Goal: Obtain resource: Download file/media

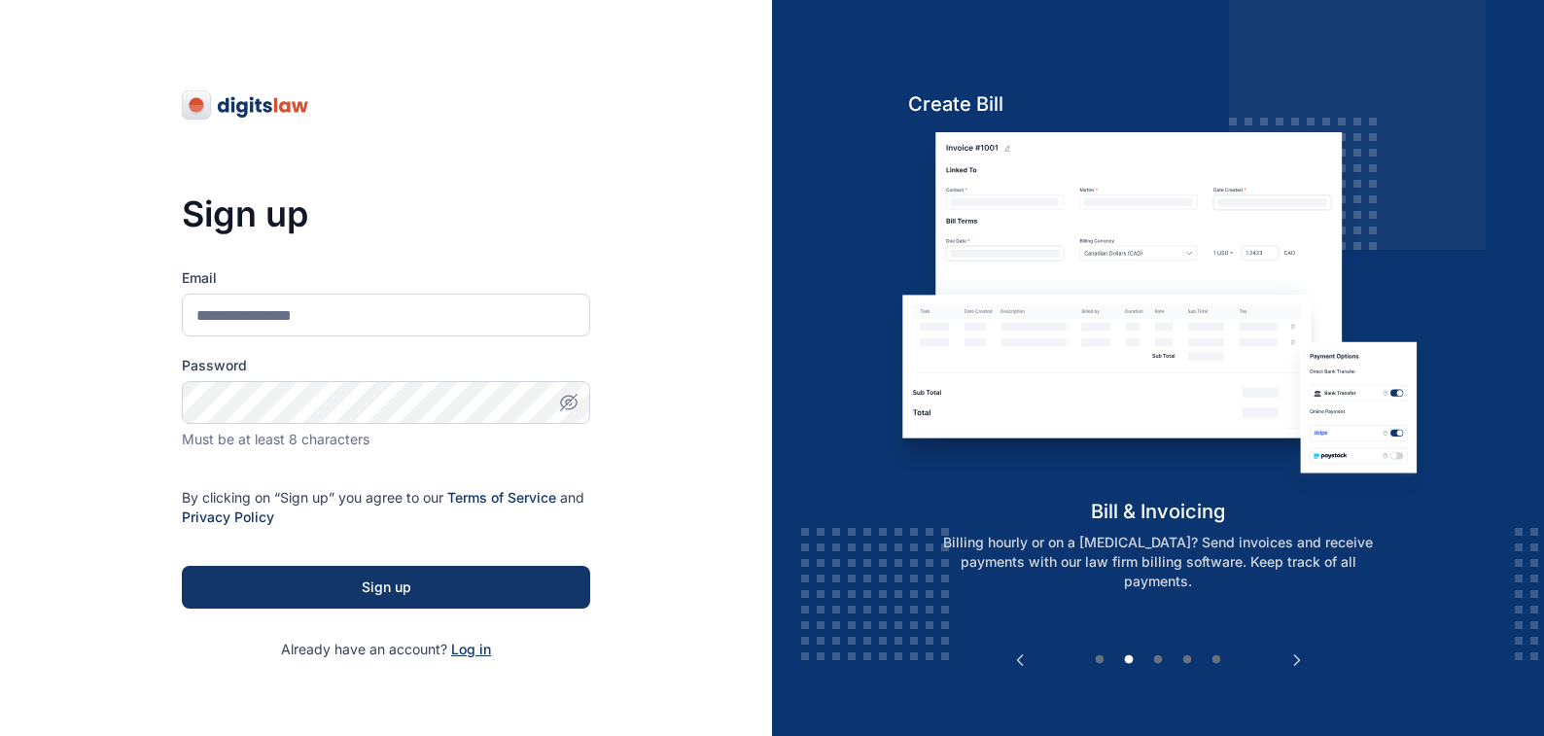
click at [467, 651] on span "Log in" at bounding box center [471, 649] width 40 height 17
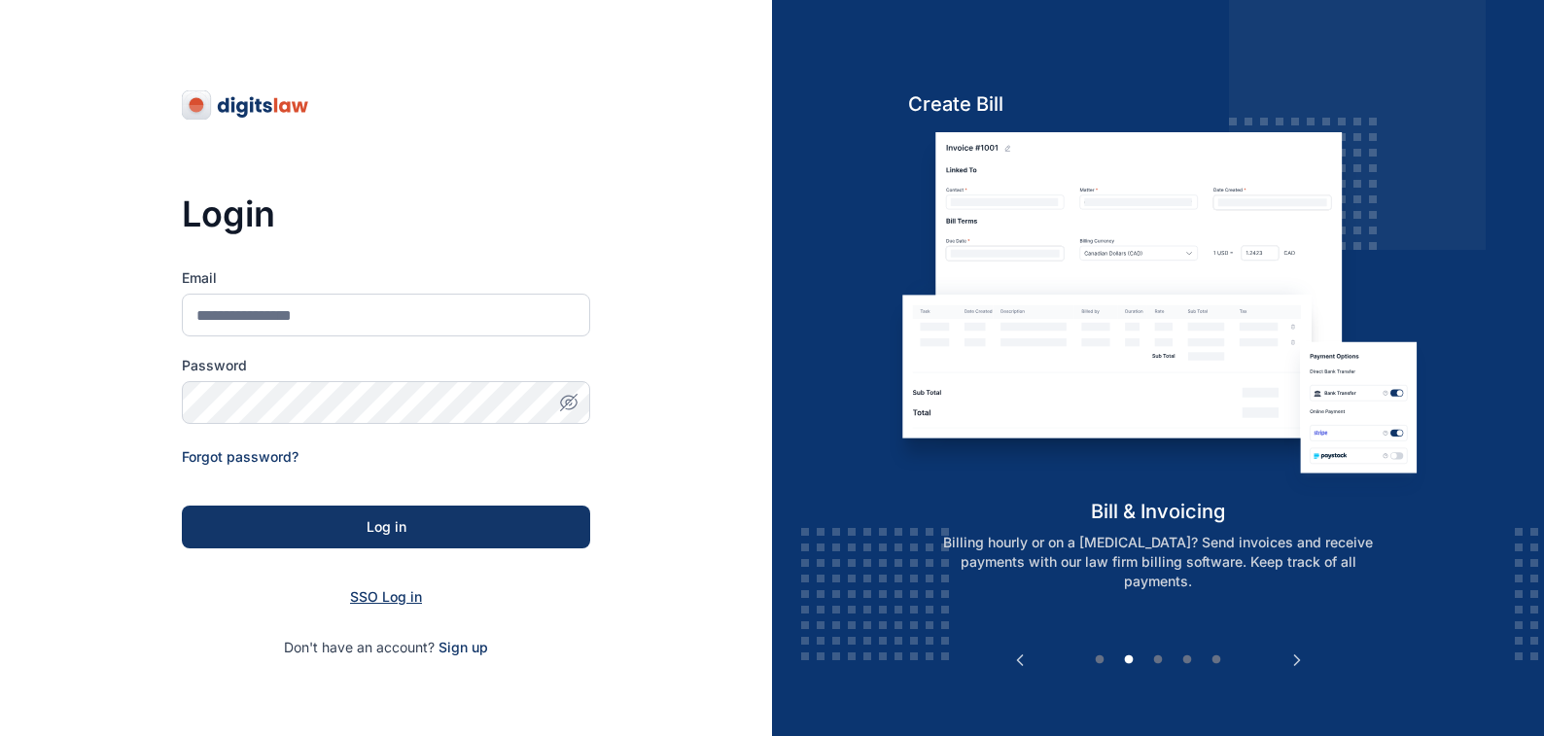
click at [373, 596] on span "SSO Log in" at bounding box center [386, 596] width 72 height 17
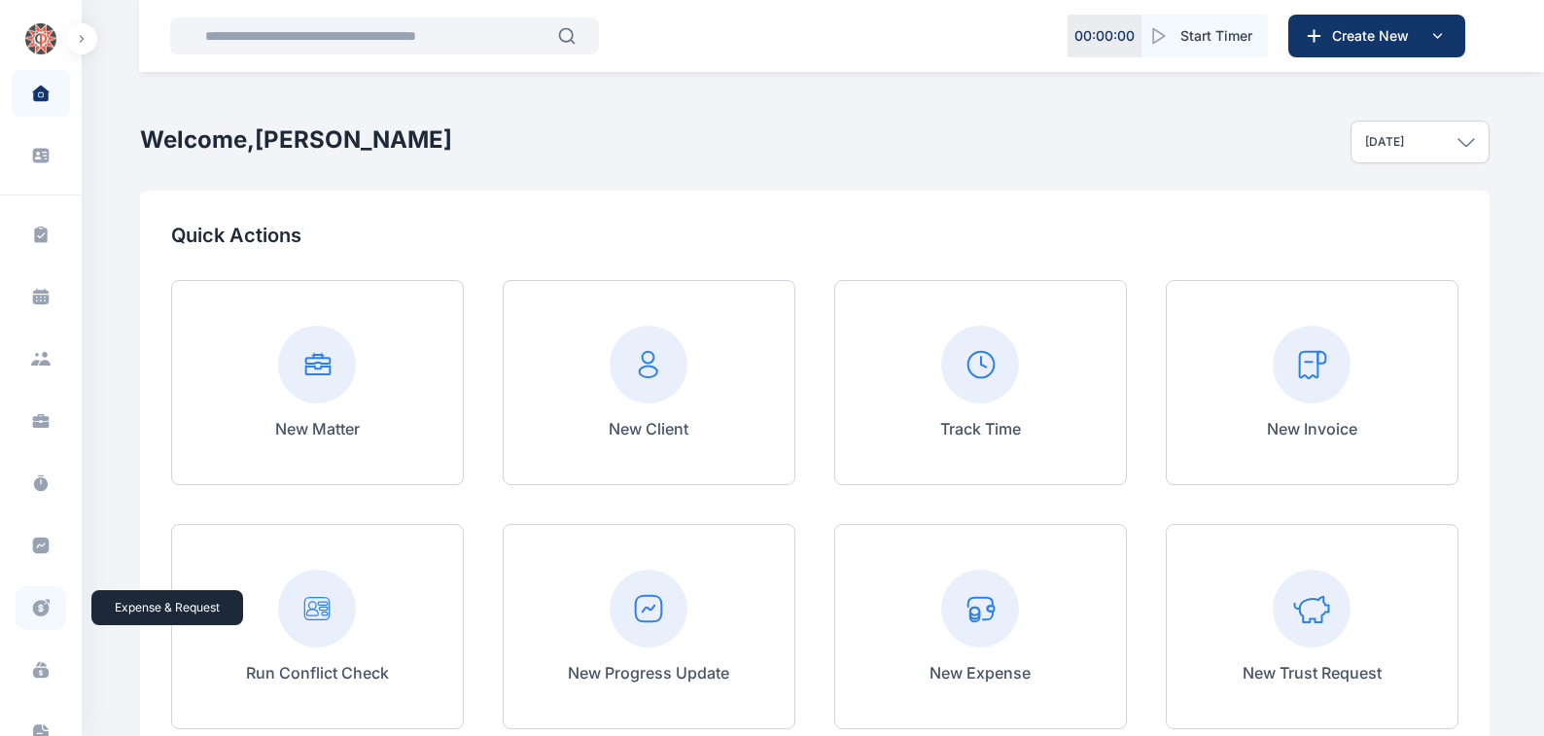
click at [35, 604] on icon at bounding box center [41, 608] width 17 height 17
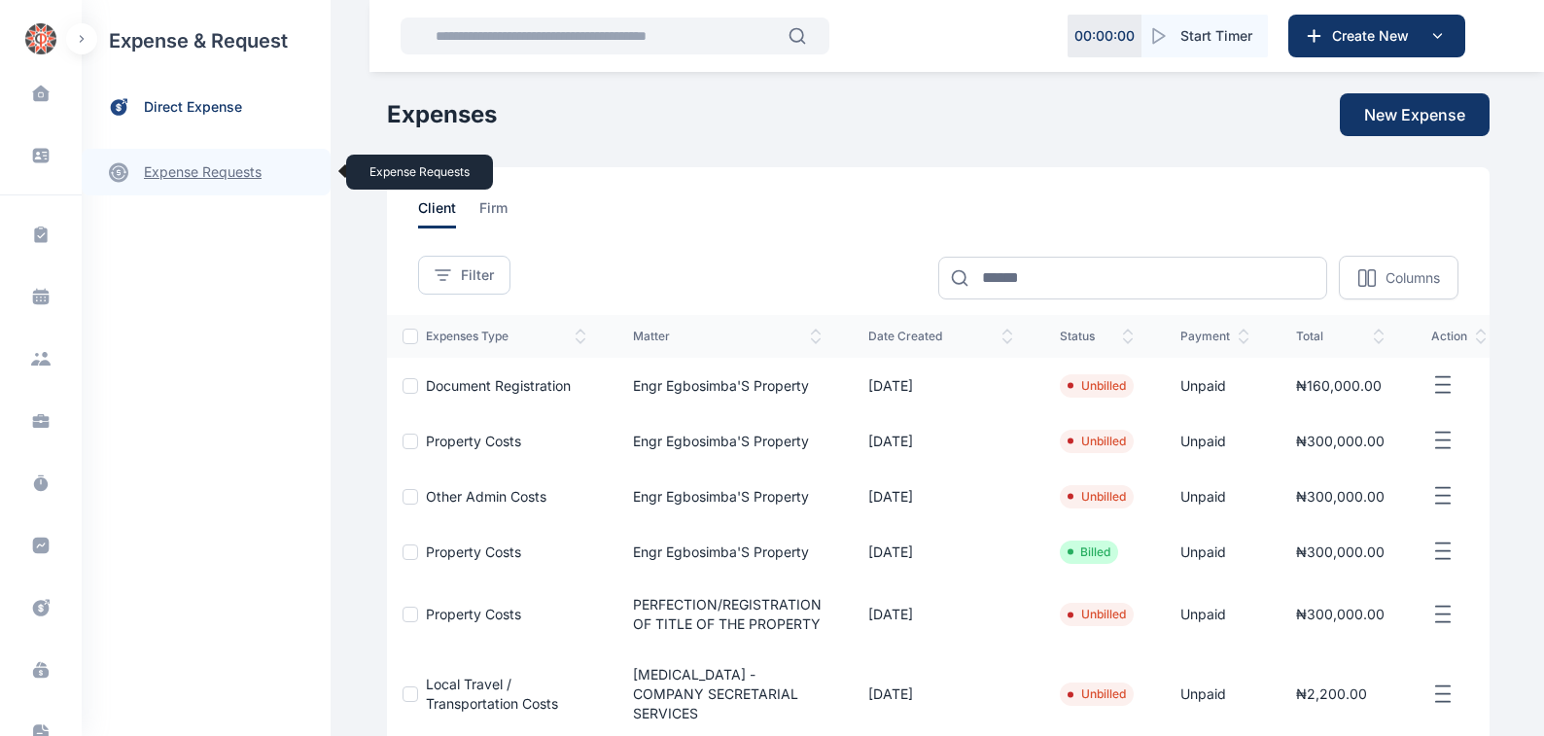
click at [180, 172] on link "expense requests expense requests" at bounding box center [206, 172] width 249 height 47
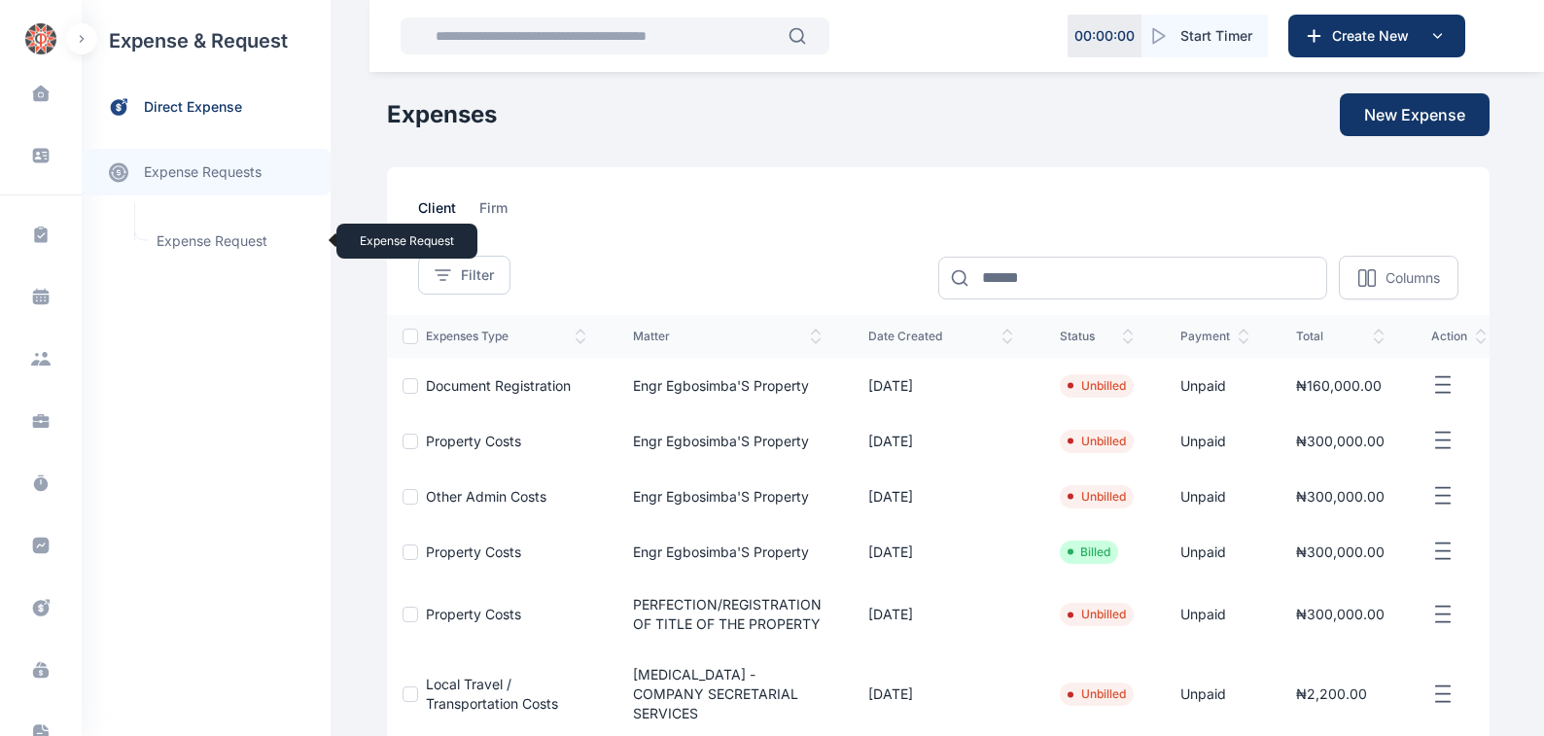
click at [198, 239] on span "Expense Request Expense Request" at bounding box center [233, 241] width 176 height 37
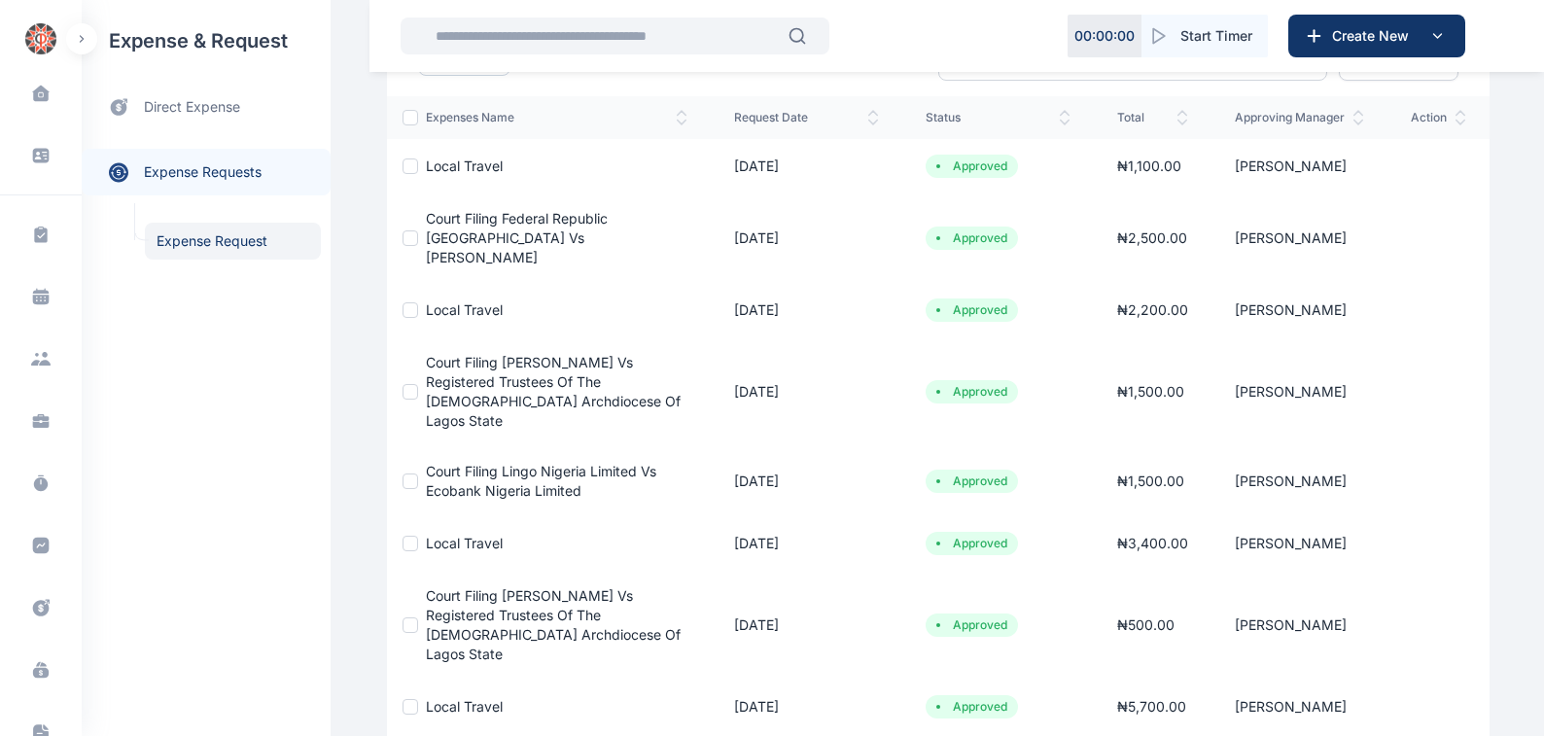
scroll to position [221, 0]
click at [487, 461] on span "Court Filing Lingo Nigeria Limited Vs Ecobank Nigeria Limited" at bounding box center [541, 479] width 231 height 36
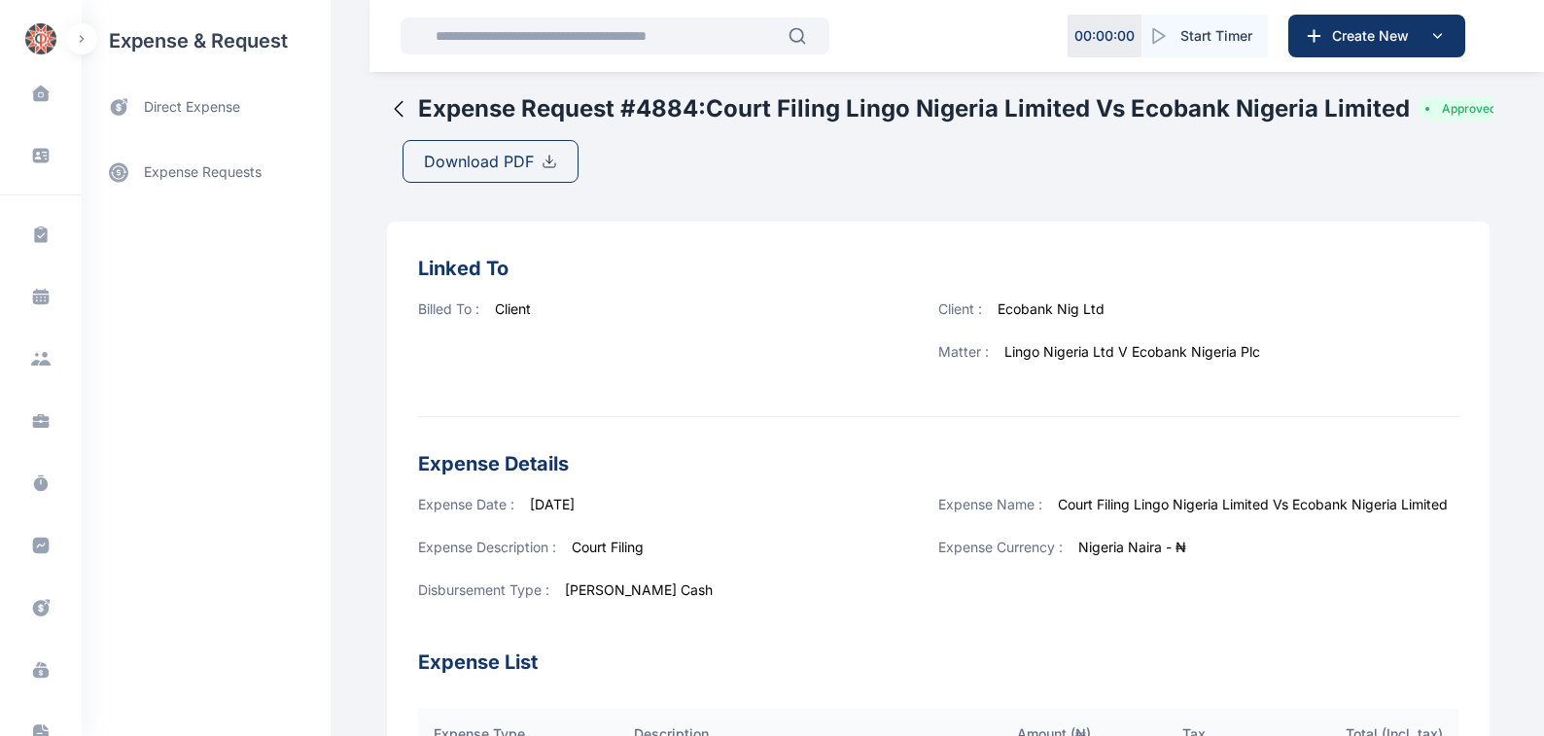
drag, startPoint x: 453, startPoint y: 157, endPoint x: 813, endPoint y: 308, distance: 390.5
click at [454, 157] on span "Download PDF" at bounding box center [479, 161] width 110 height 23
click at [459, 158] on span "Download PDF" at bounding box center [479, 161] width 110 height 23
click at [462, 155] on span "Download PDF" at bounding box center [479, 161] width 110 height 23
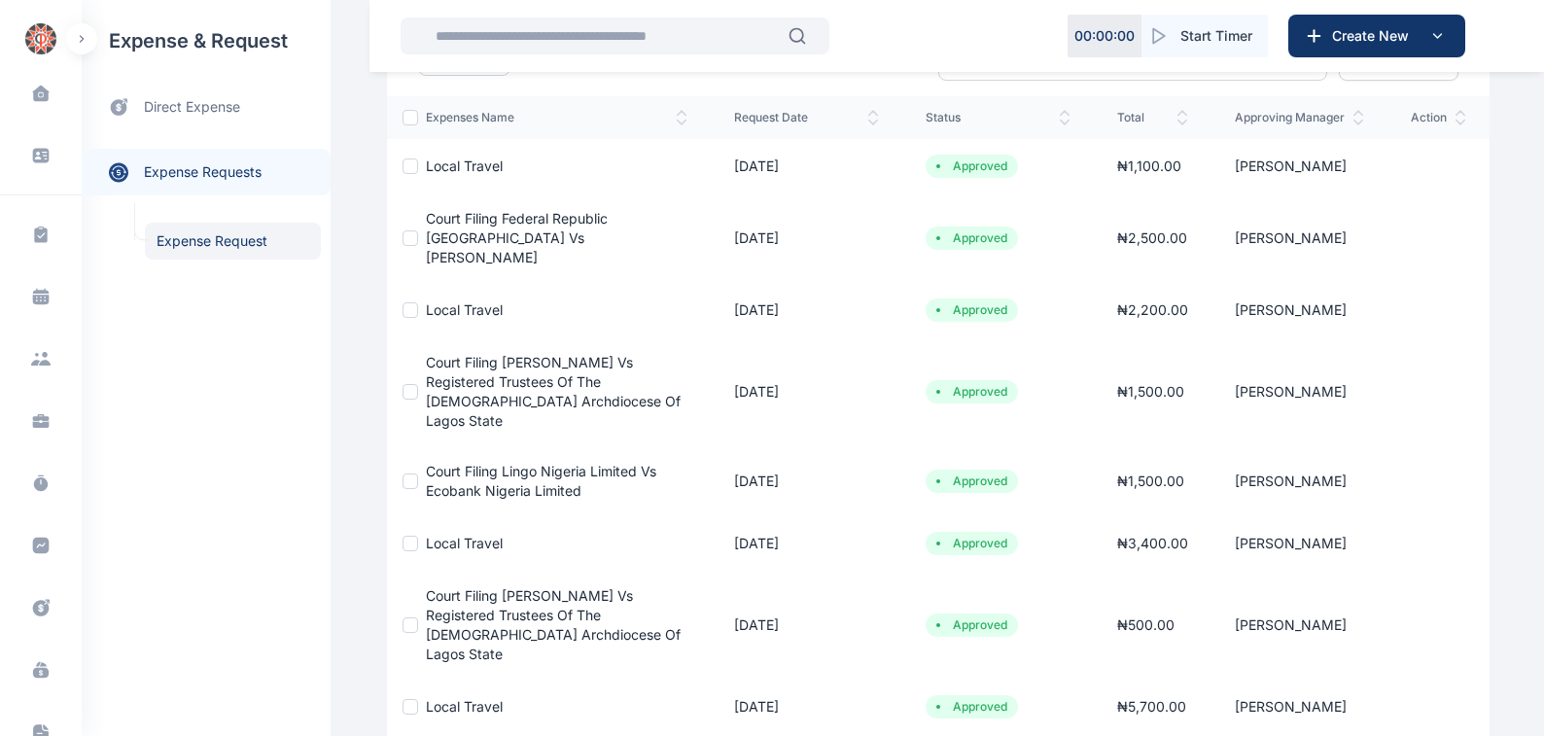
scroll to position [221, 0]
click at [507, 461] on span "Court Filing Lingo Nigeria Limited Vs Ecobank Nigeria Limited" at bounding box center [541, 479] width 231 height 36
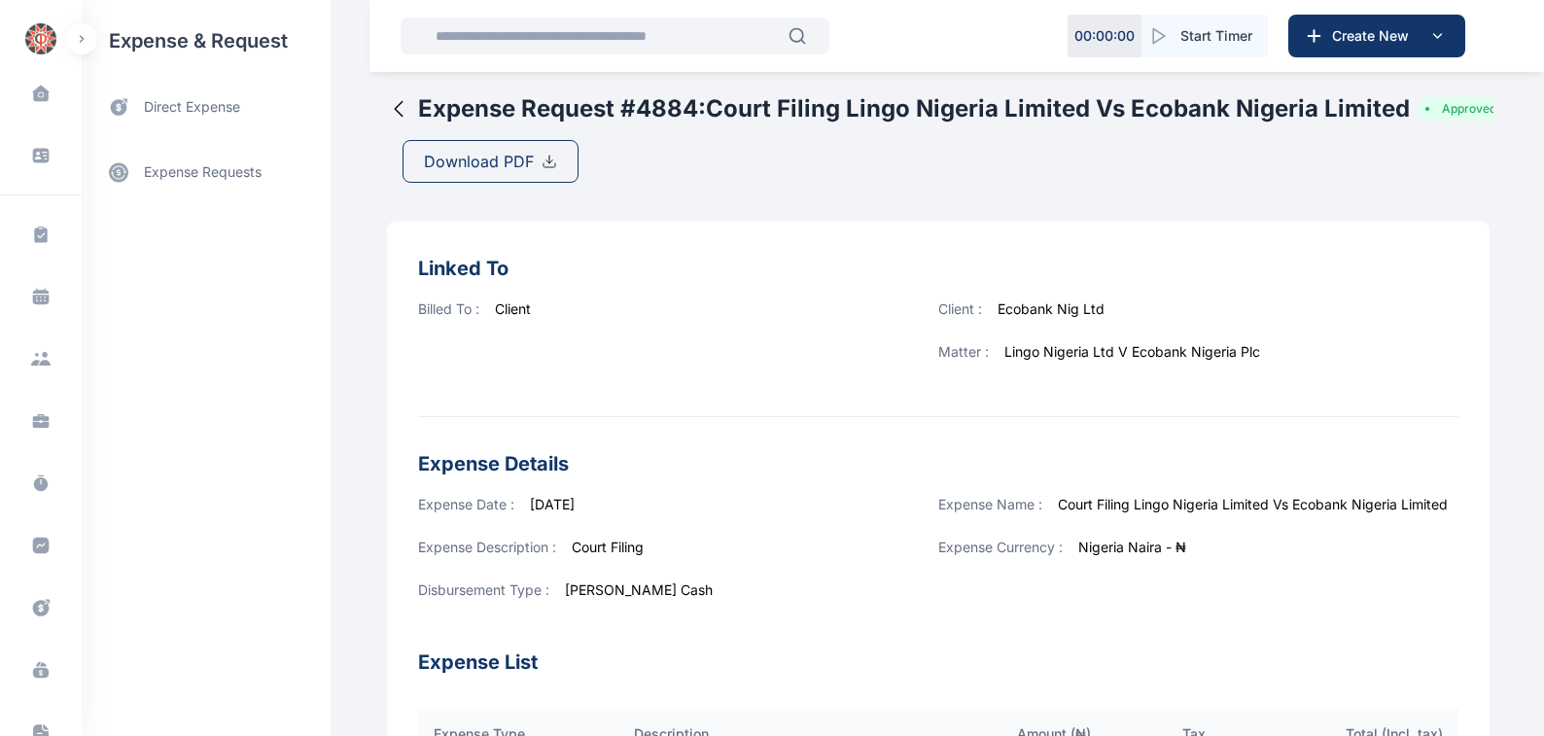
click at [542, 159] on img at bounding box center [550, 162] width 16 height 16
click at [1472, 162] on div "Expense Request # 4884 : Court Filing Lingo Nigeria Limited Vs Ecobank Nigeria …" at bounding box center [938, 141] width 1103 height 97
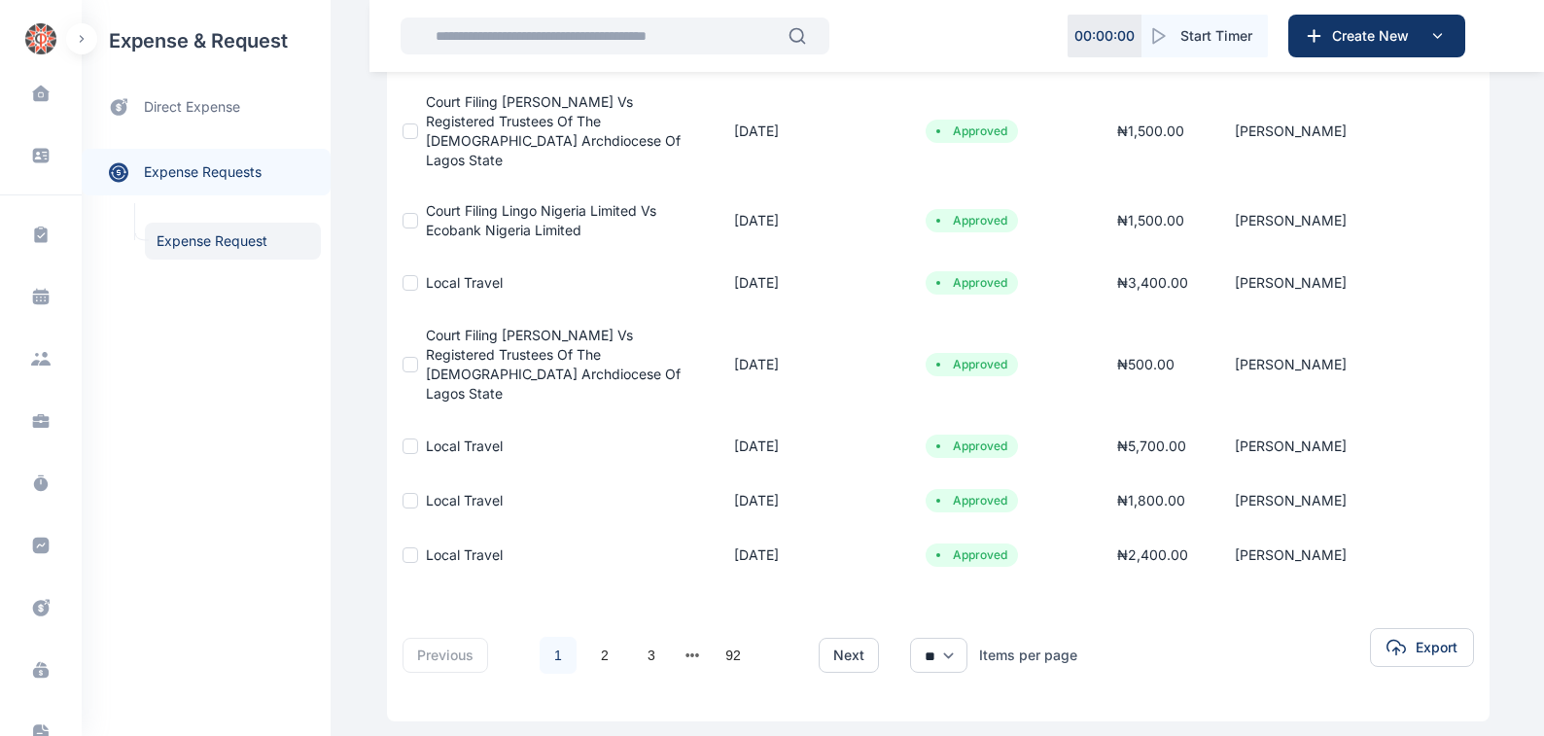
scroll to position [480, 0]
click at [591, 636] on link "2" at bounding box center [604, 654] width 37 height 37
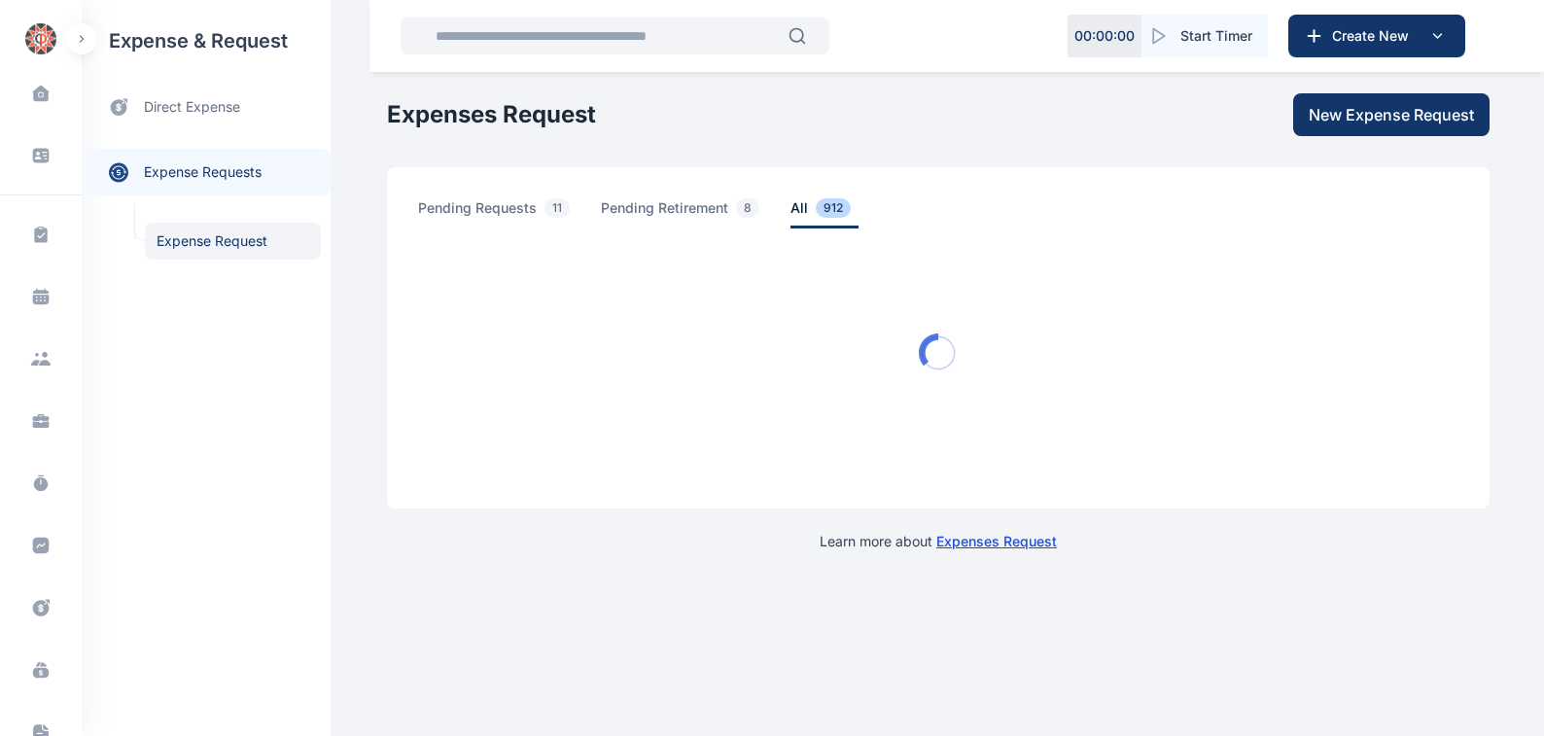
scroll to position [0, 0]
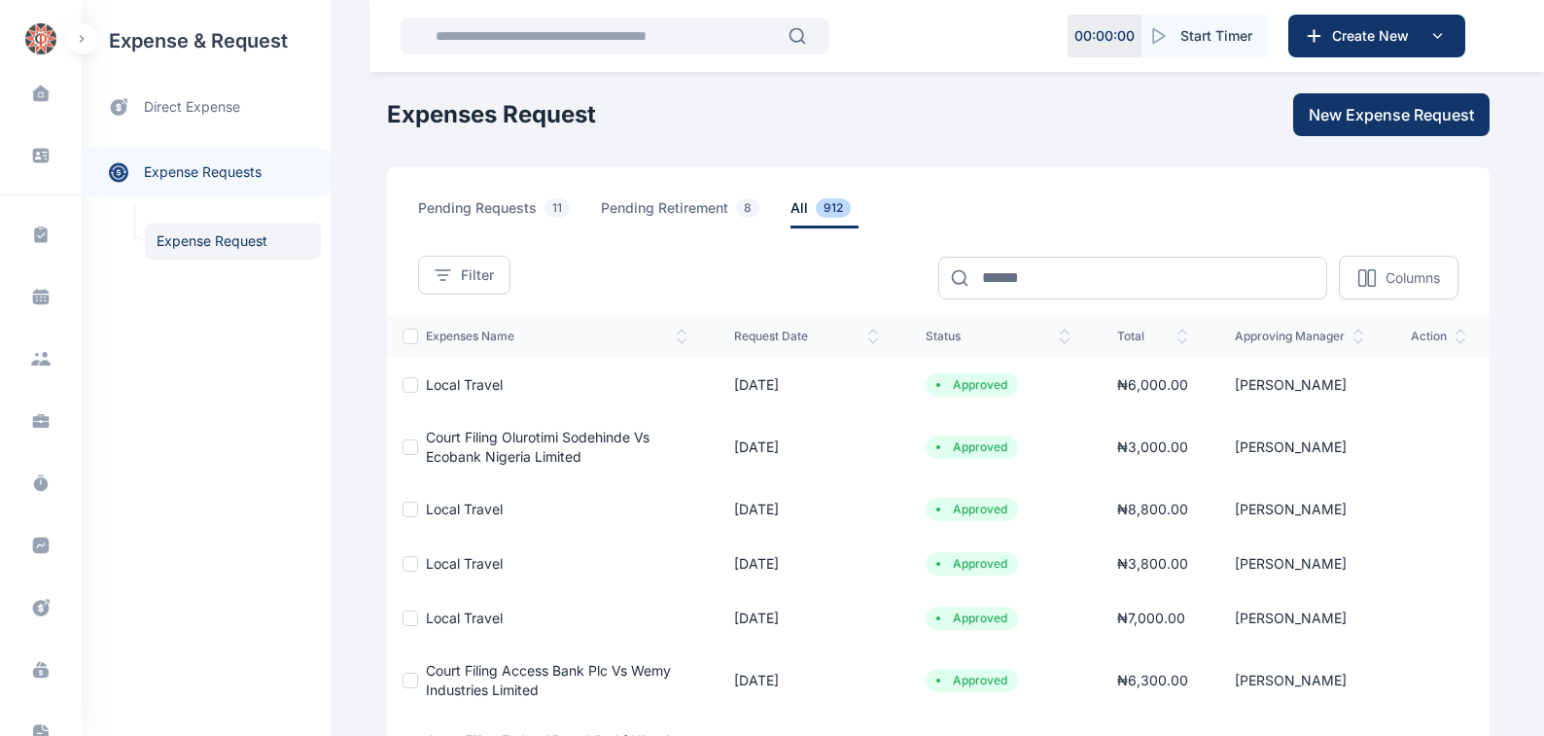
click at [440, 436] on span "Court Filing Olurotimi Sodehinde Vs Ecobank Nigeria Limited" at bounding box center [538, 447] width 224 height 36
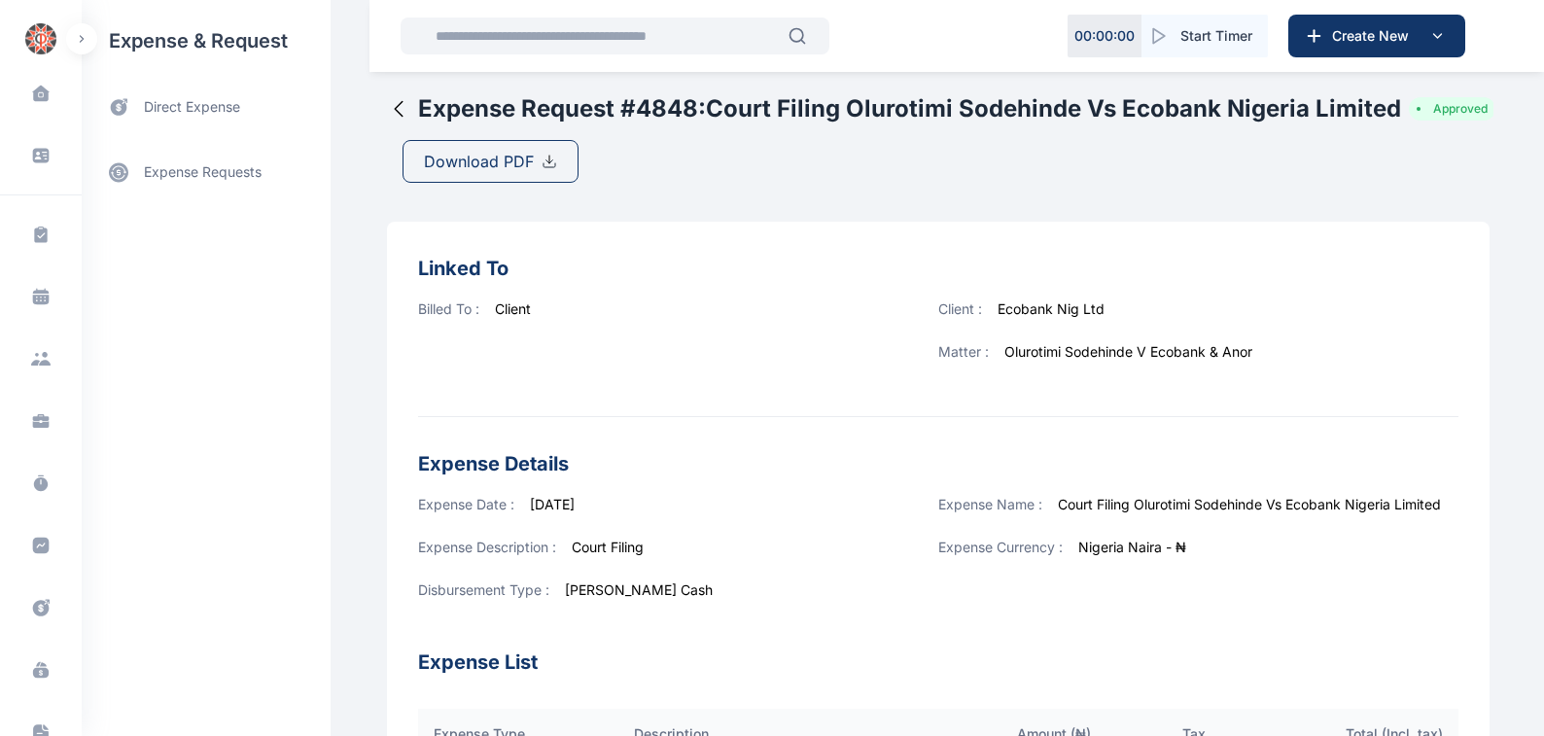
drag, startPoint x: 464, startPoint y: 161, endPoint x: 862, endPoint y: 349, distance: 439.9
click at [465, 162] on span "Download PDF" at bounding box center [479, 161] width 110 height 23
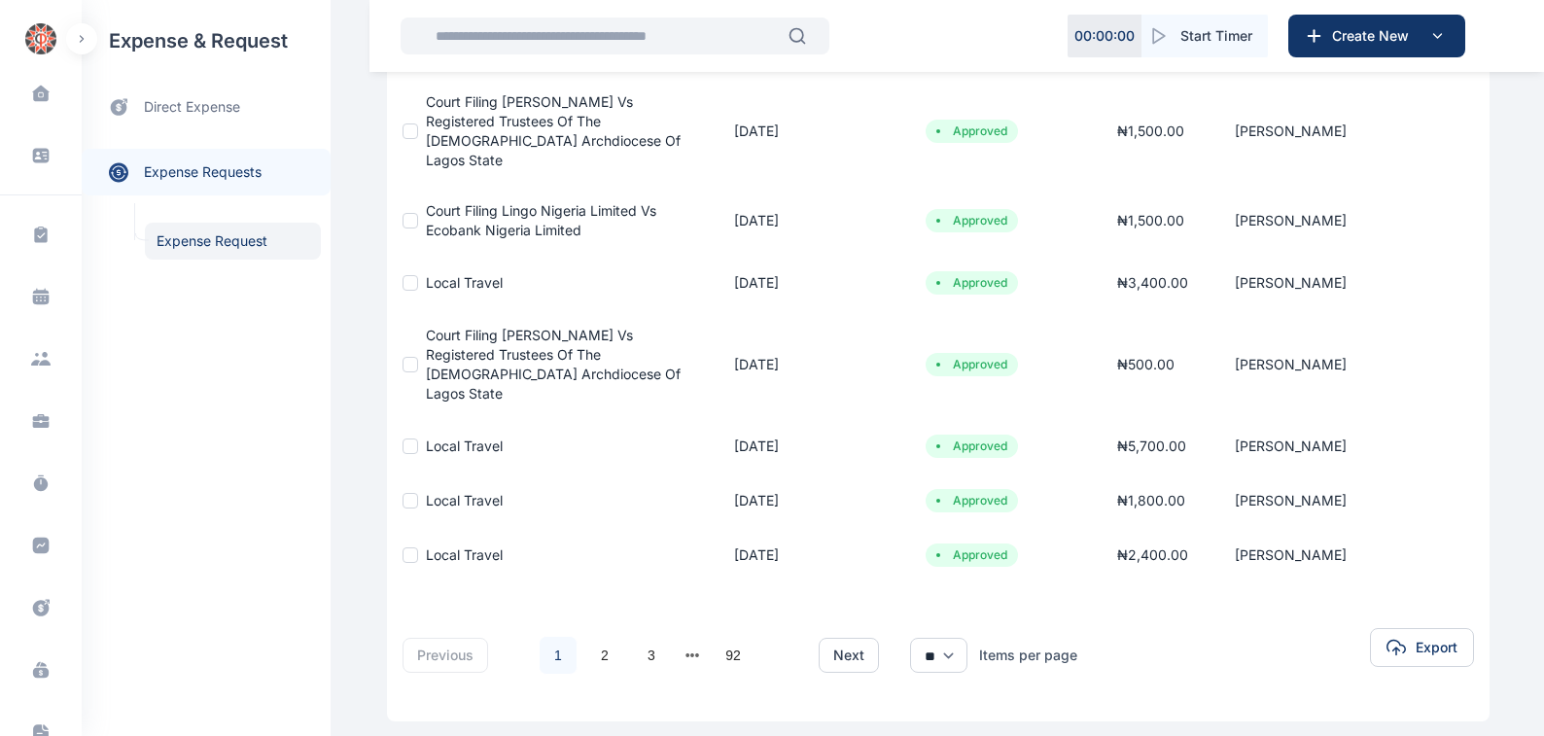
scroll to position [480, 0]
click at [591, 636] on link "2" at bounding box center [604, 654] width 37 height 37
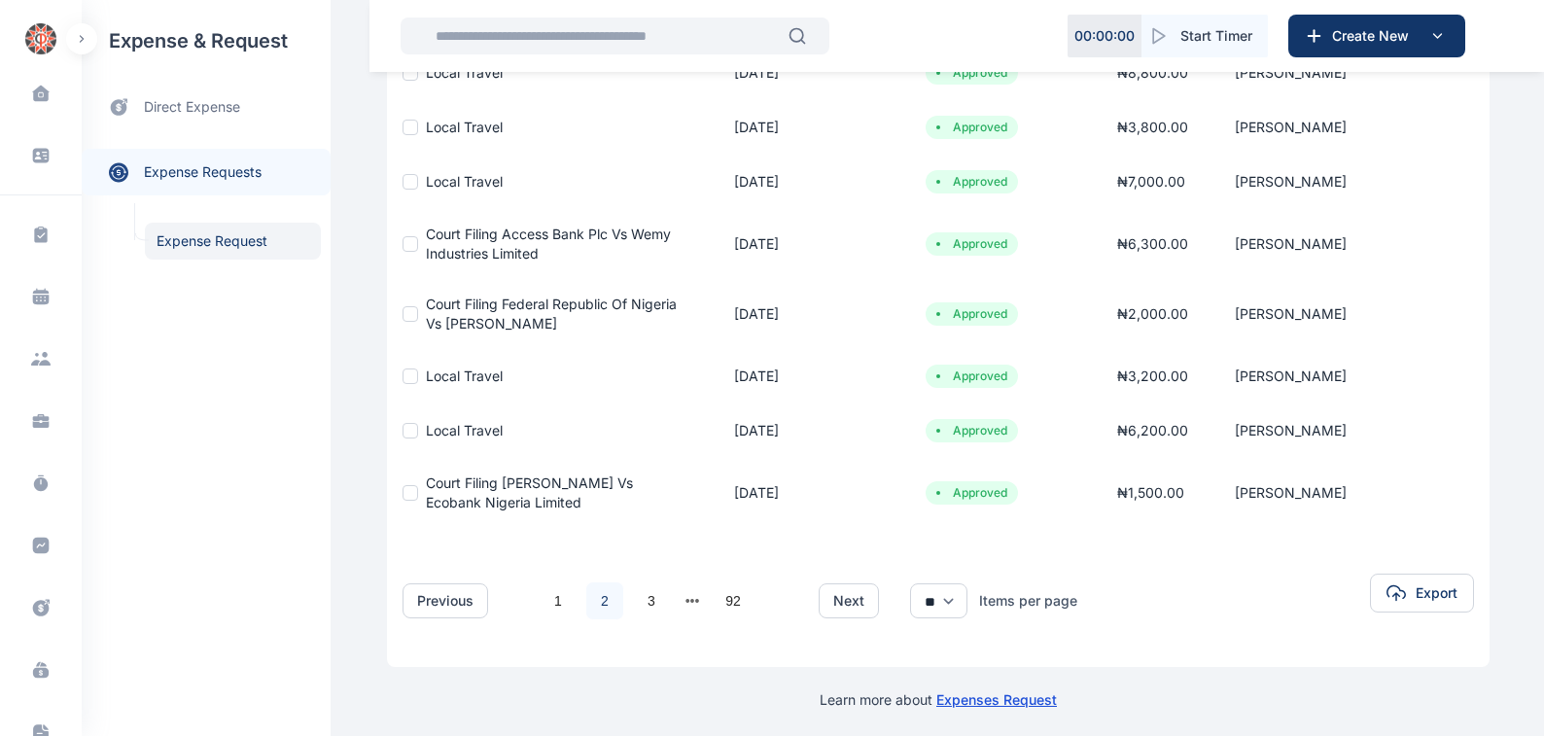
scroll to position [442, 0]
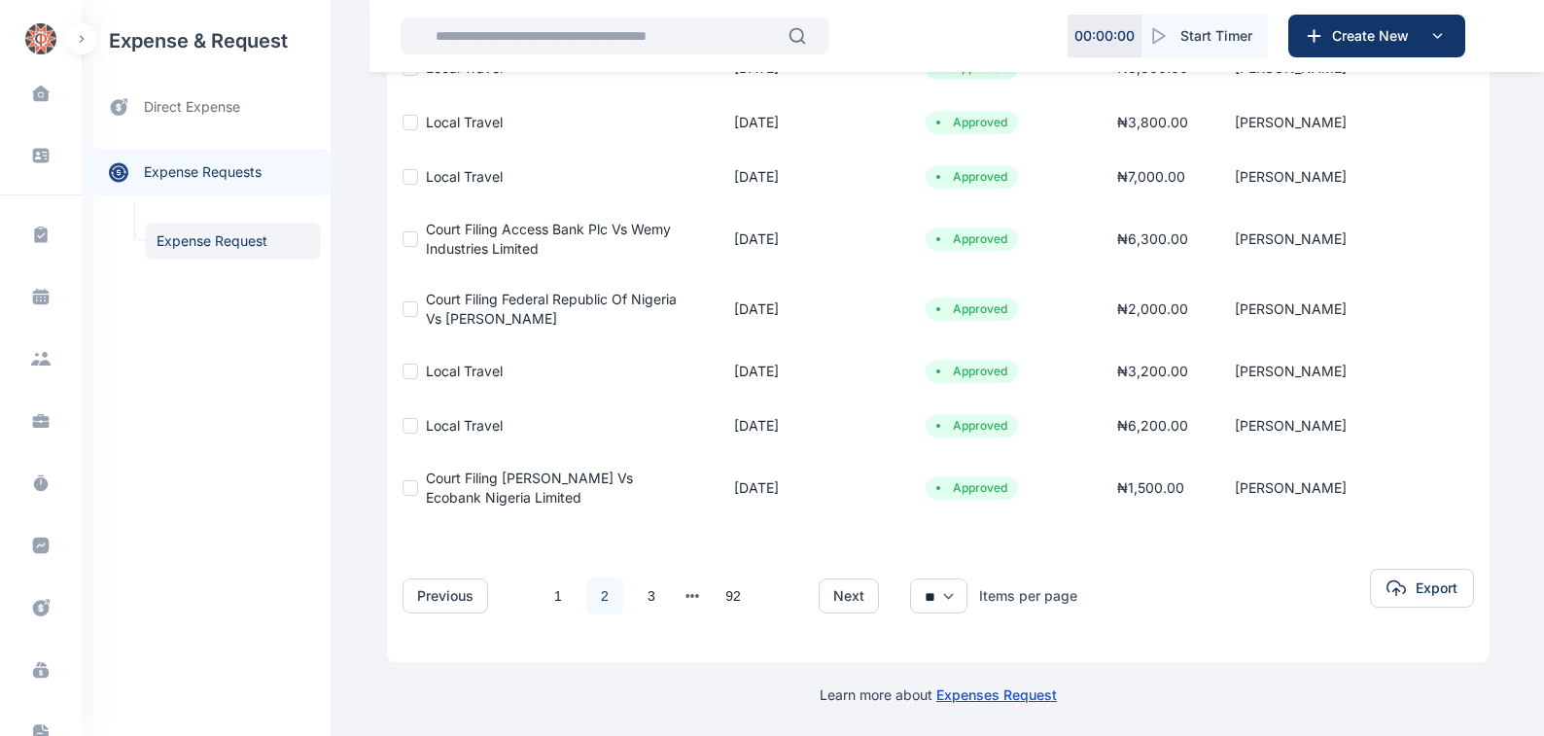
click at [584, 478] on span "Court Filing [PERSON_NAME] Vs Ecobank Nigeria Limited" at bounding box center [529, 488] width 207 height 36
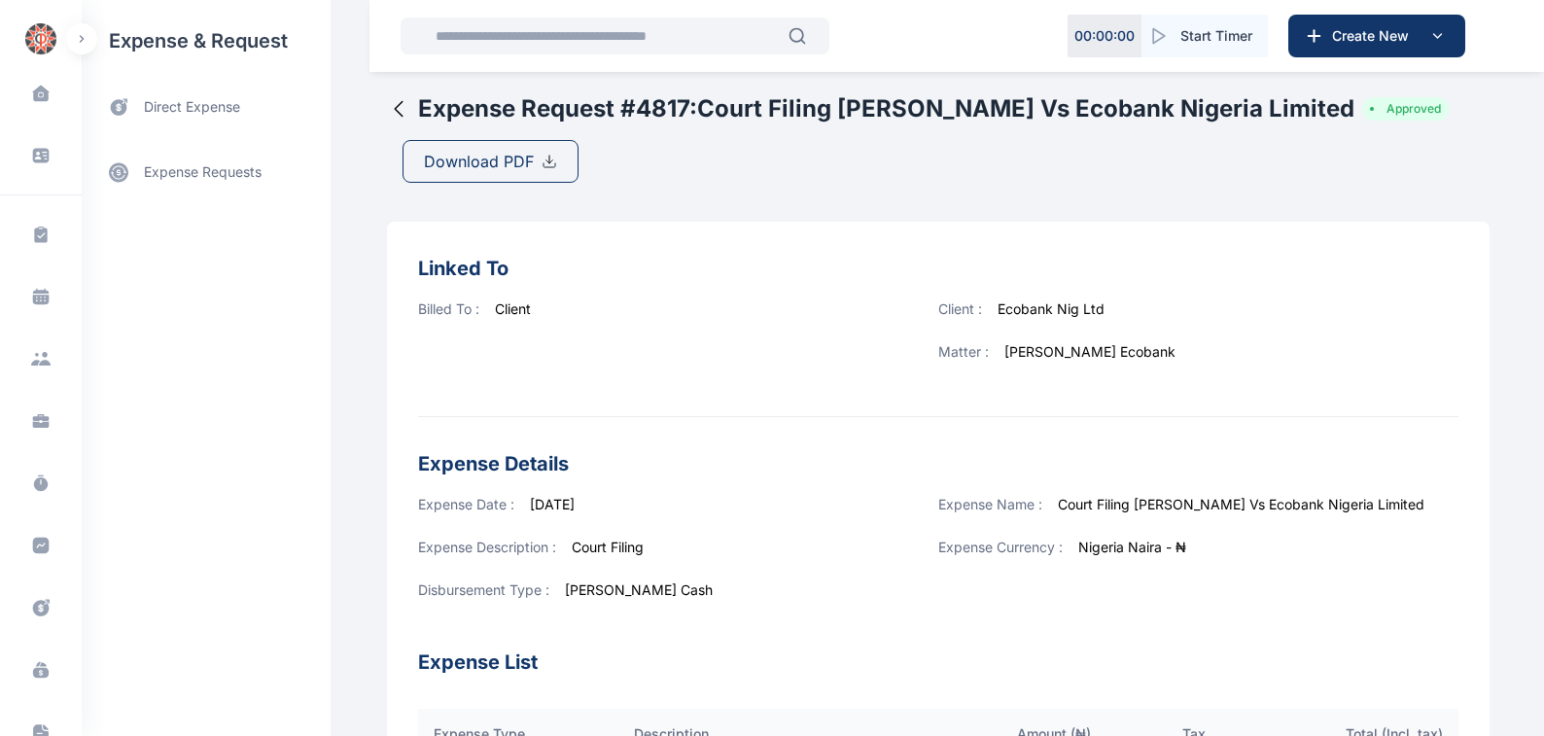
drag, startPoint x: 509, startPoint y: 159, endPoint x: 1085, endPoint y: 275, distance: 588.4
click at [511, 156] on span "Download PDF" at bounding box center [479, 161] width 110 height 23
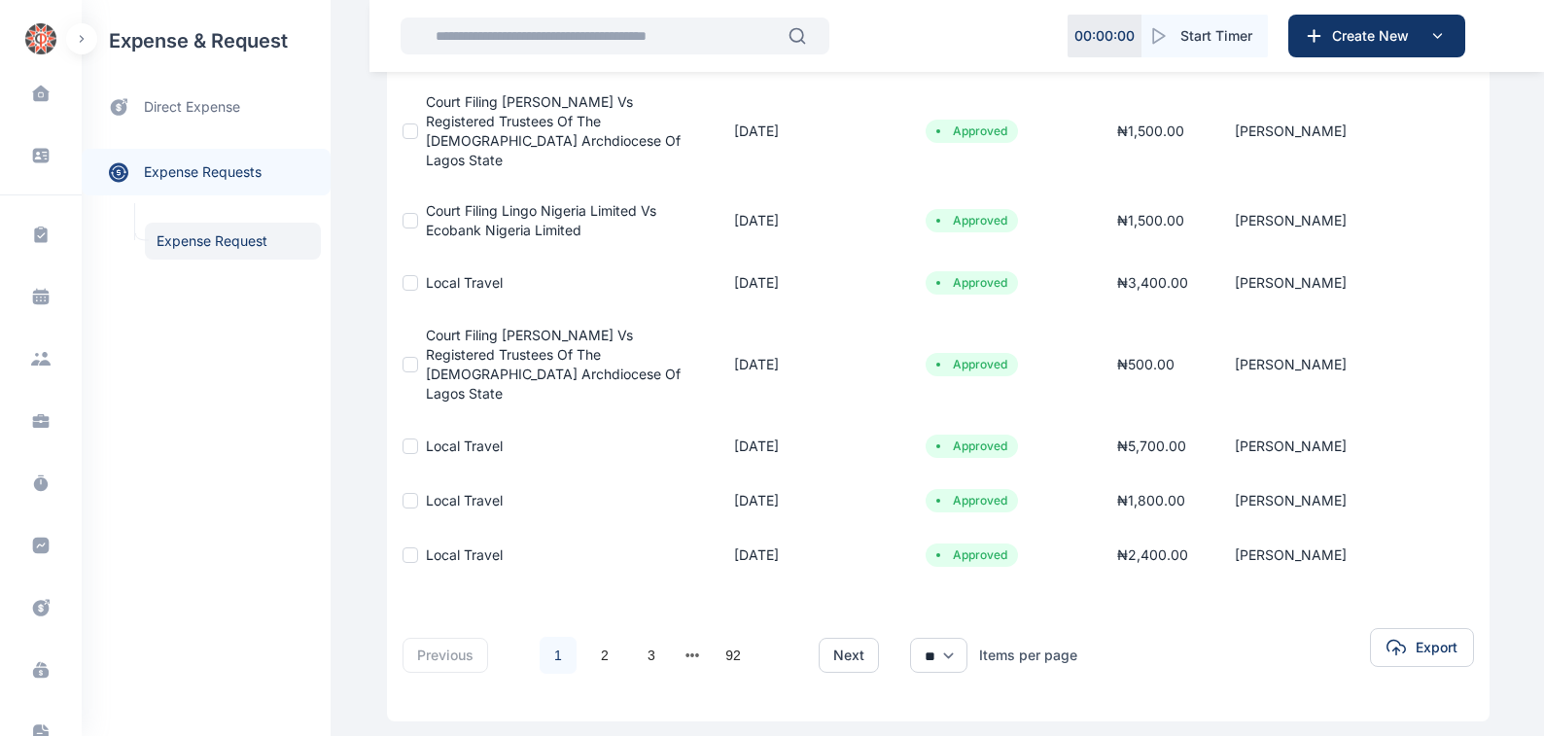
scroll to position [480, 0]
click at [594, 636] on link "2" at bounding box center [604, 654] width 37 height 37
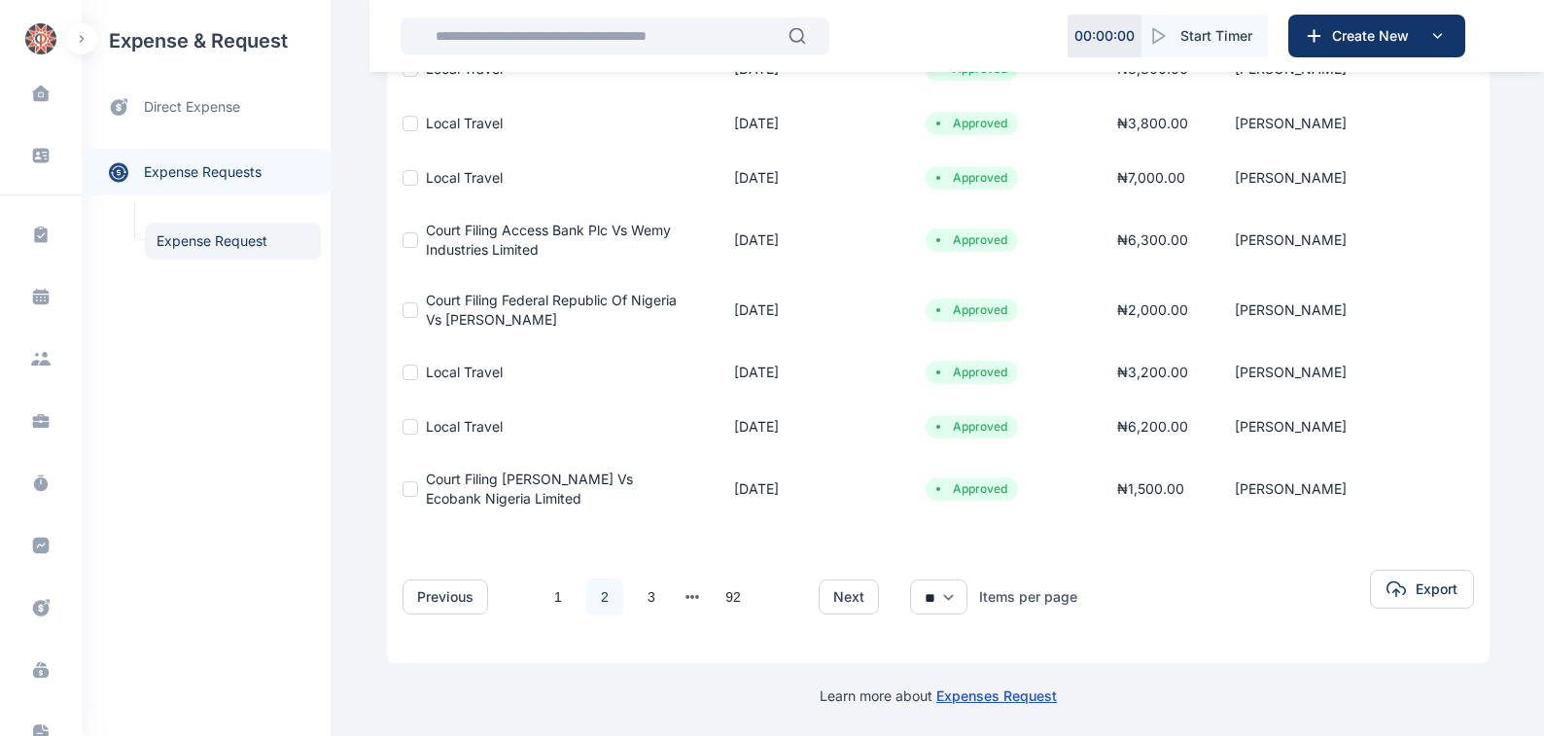
scroll to position [442, 0]
click at [639, 594] on link "3" at bounding box center [651, 596] width 37 height 37
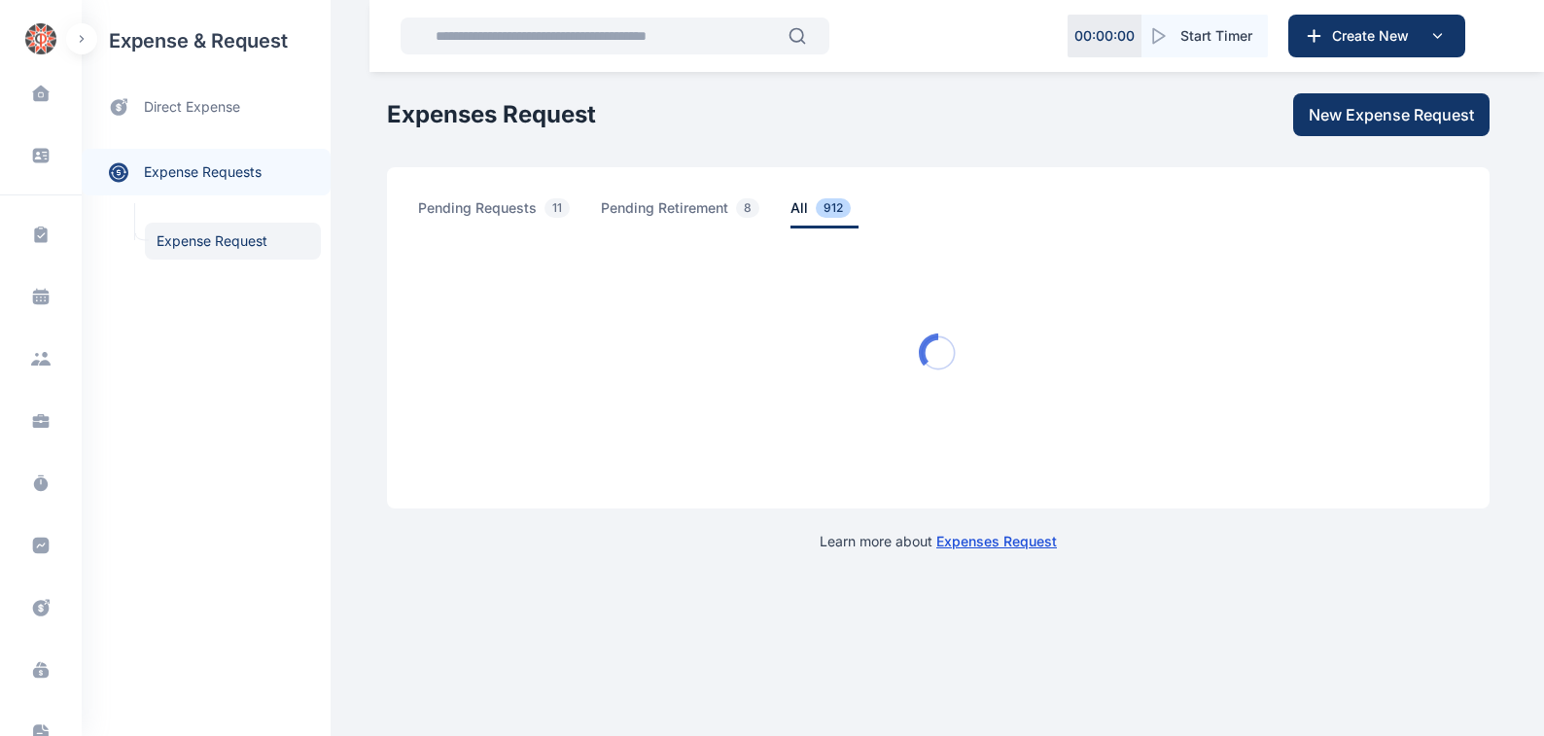
scroll to position [0, 0]
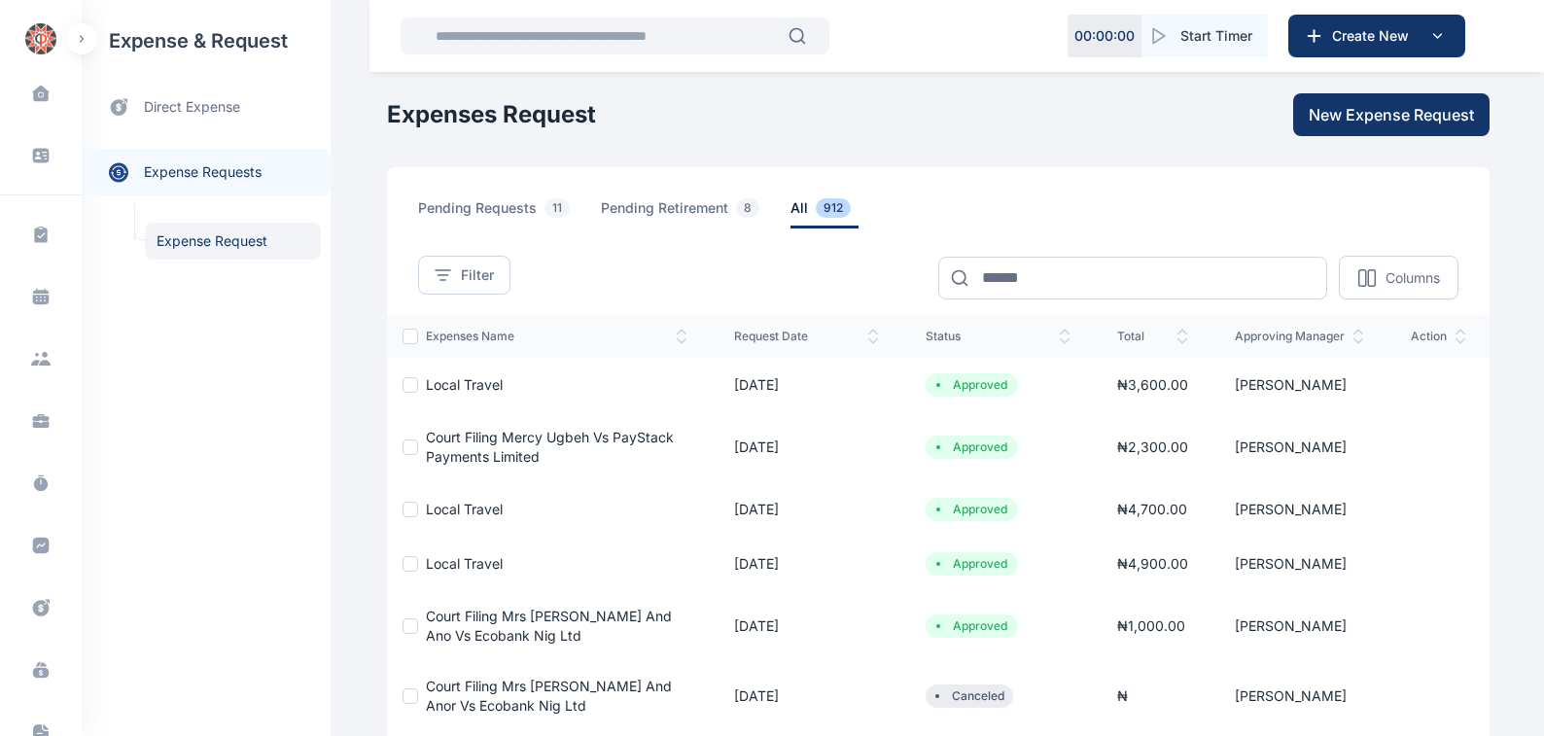
click at [504, 618] on span "Court Filing Mrs [PERSON_NAME] And Ano Vs Ecobank Nig Ltd" at bounding box center [549, 626] width 246 height 36
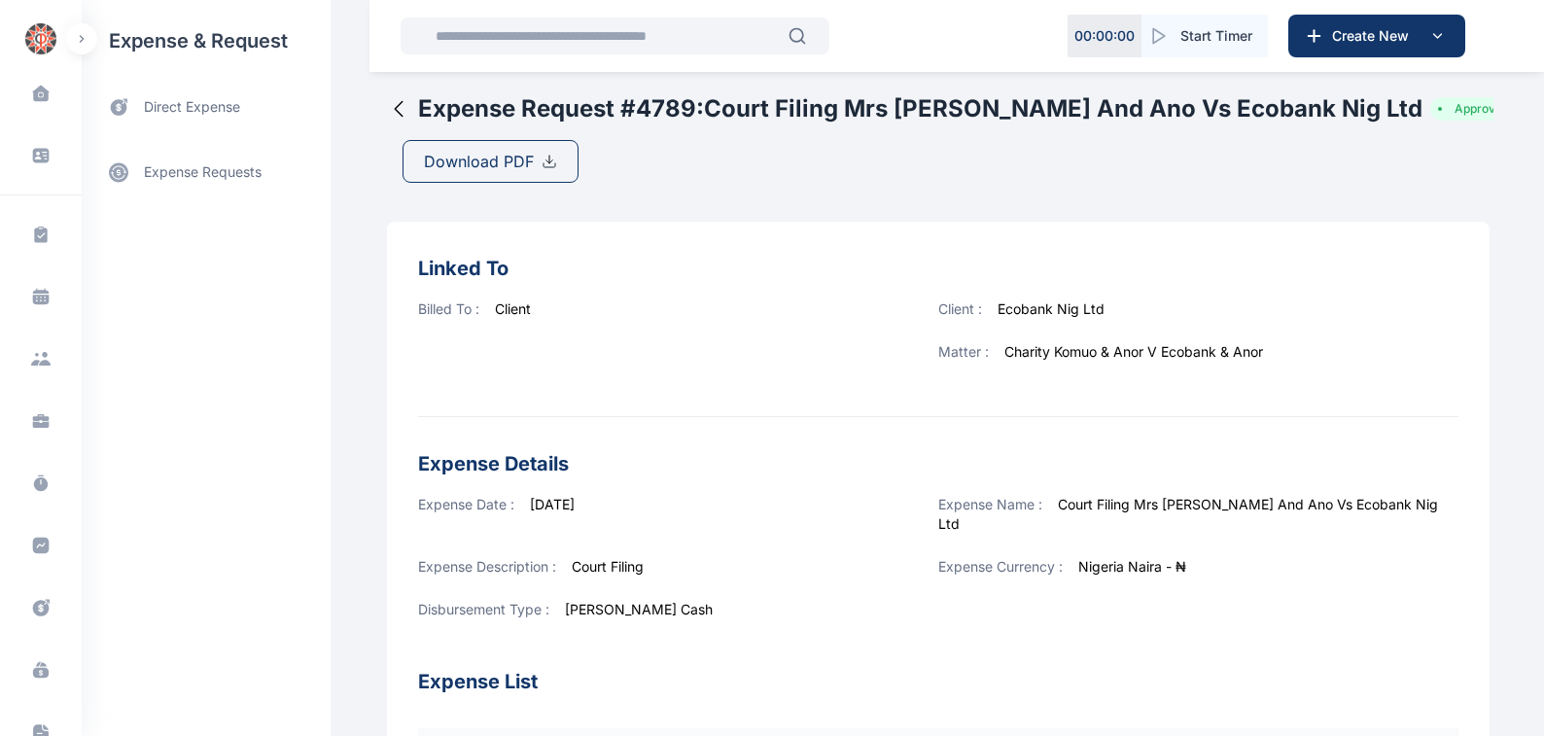
click at [445, 161] on span "Download PDF" at bounding box center [479, 161] width 110 height 23
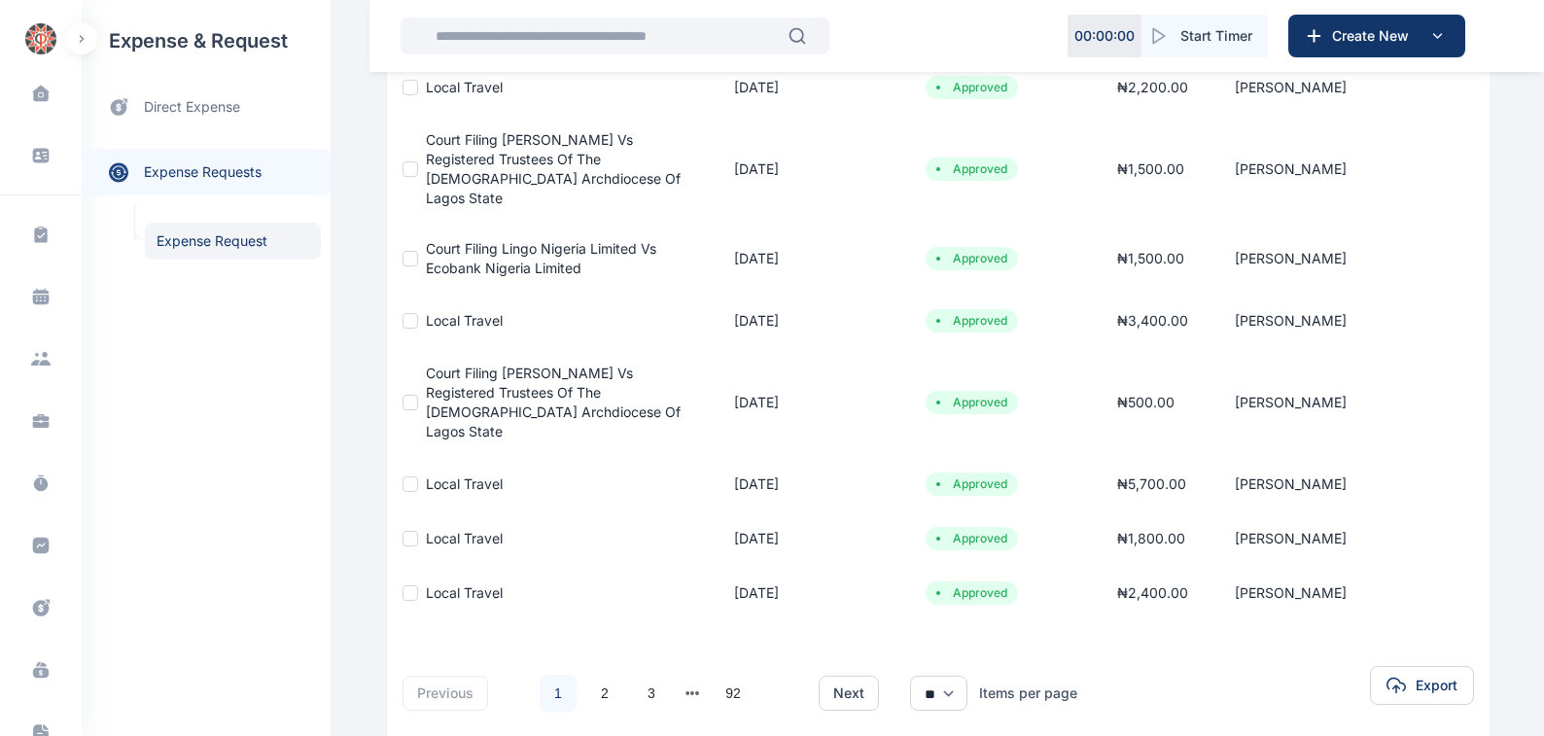
scroll to position [442, 0]
click at [639, 675] on link "3" at bounding box center [651, 693] width 37 height 37
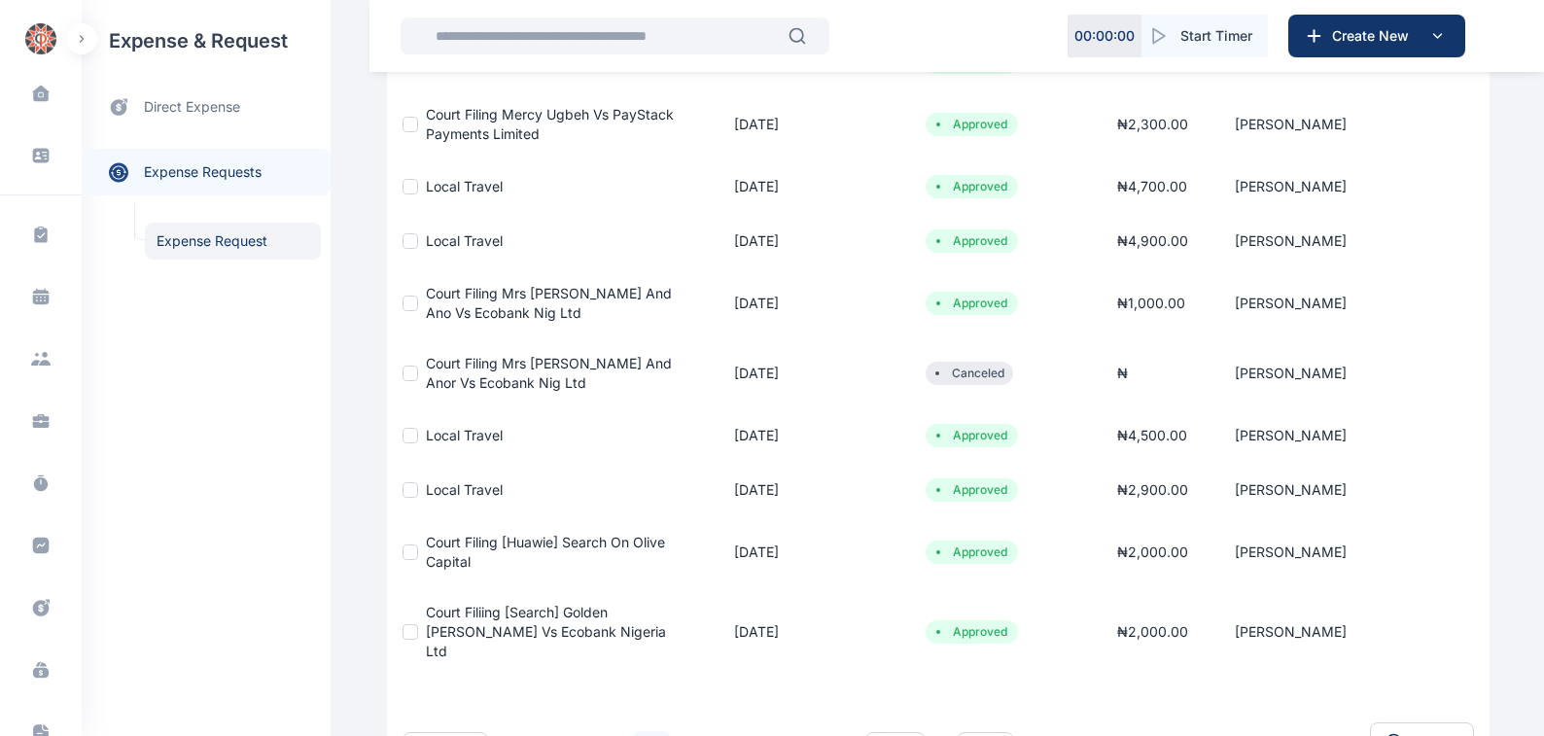
scroll to position [331, 0]
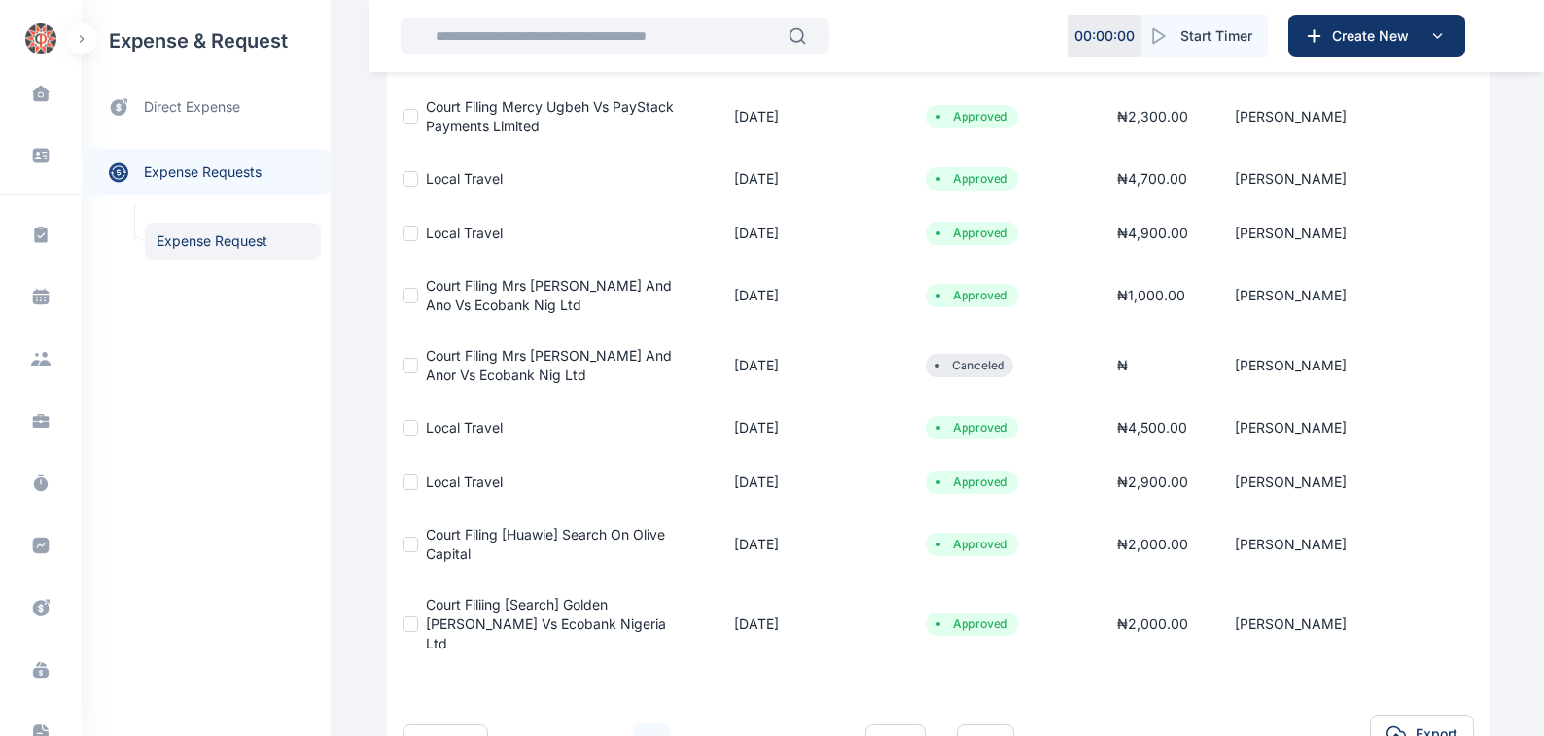
click at [514, 605] on span "Court Filiing [Search] Golden [PERSON_NAME] Vs Ecobank Nigeria Ltd" at bounding box center [546, 623] width 240 height 55
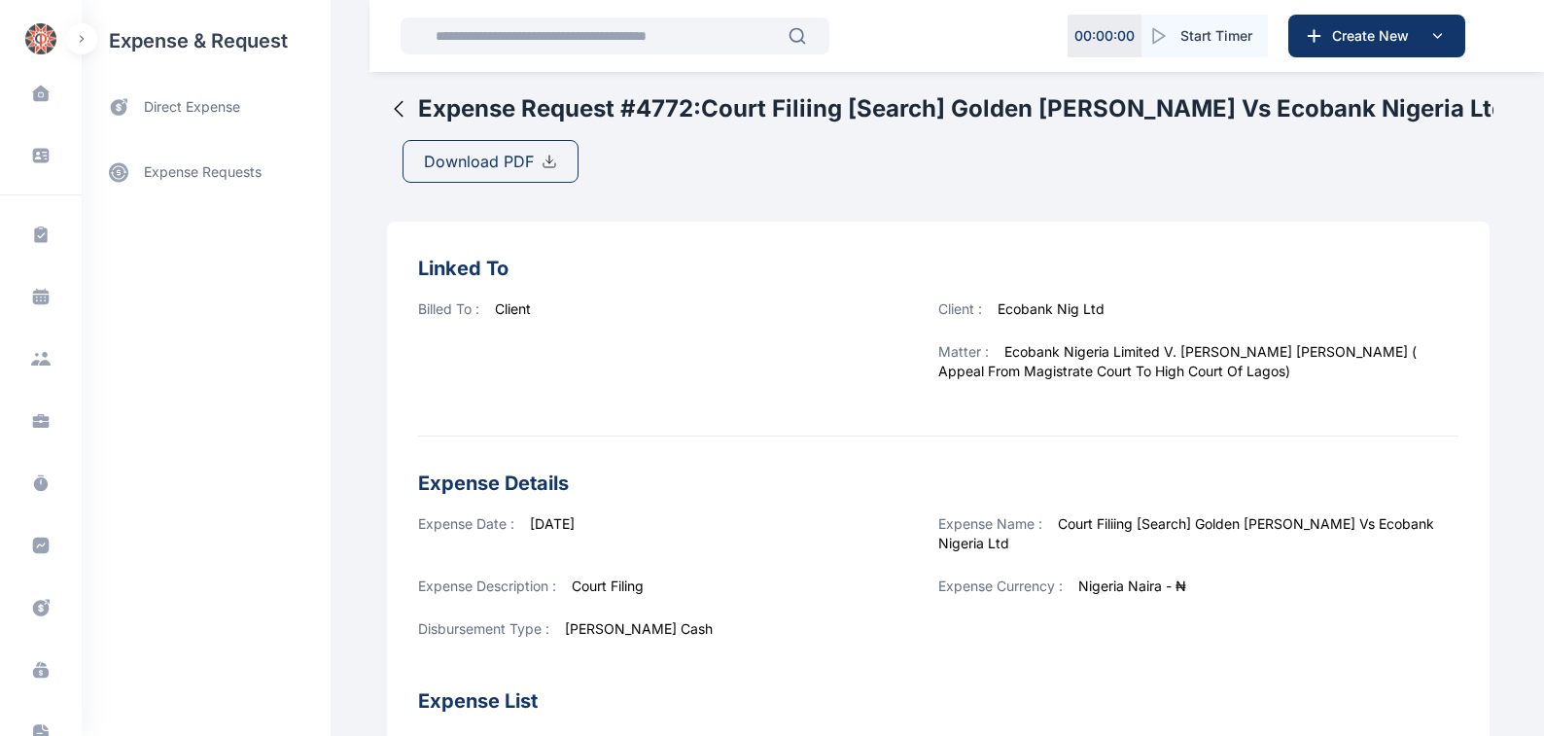
click at [473, 160] on span "Download PDF" at bounding box center [479, 161] width 110 height 23
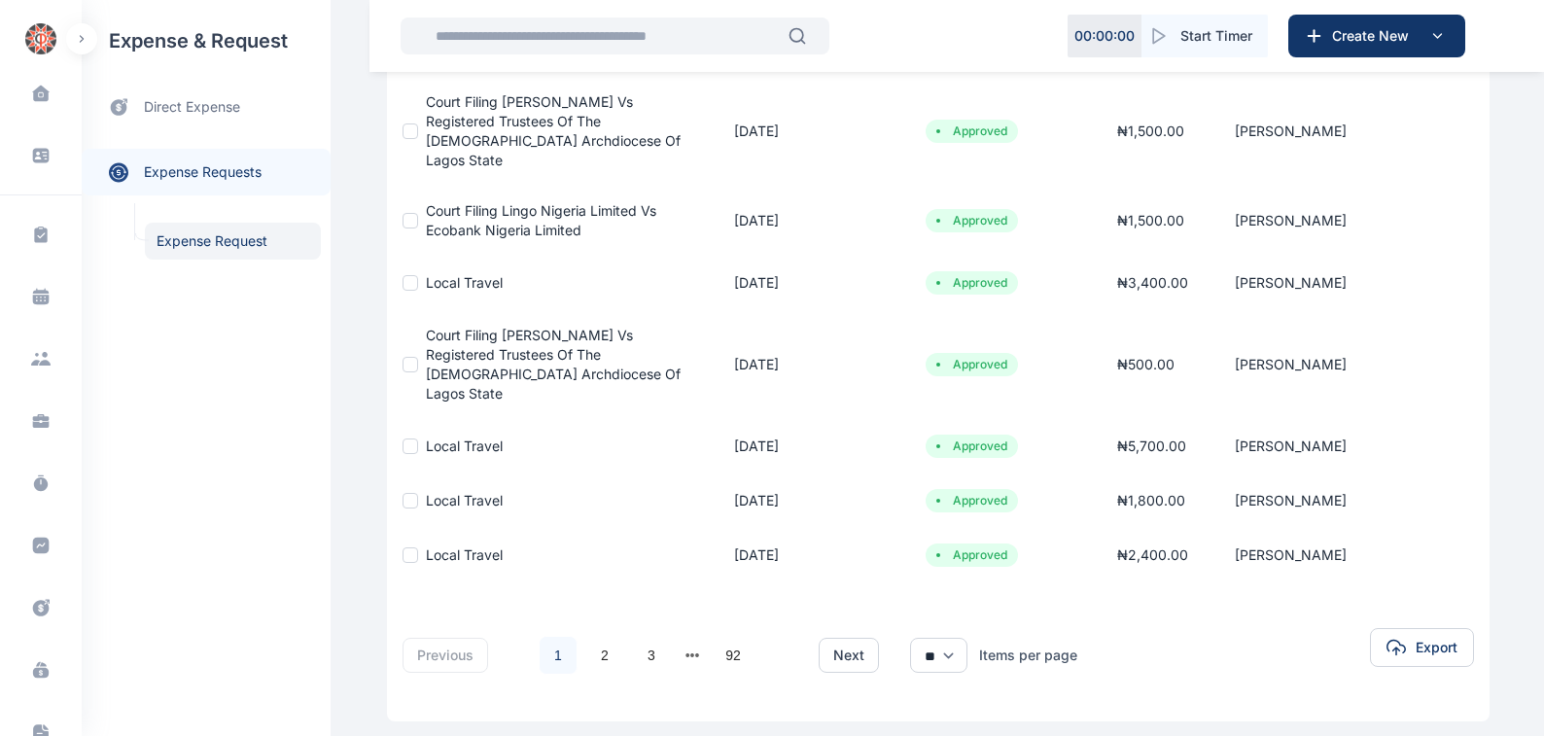
scroll to position [480, 0]
click at [641, 636] on link "3" at bounding box center [651, 654] width 37 height 37
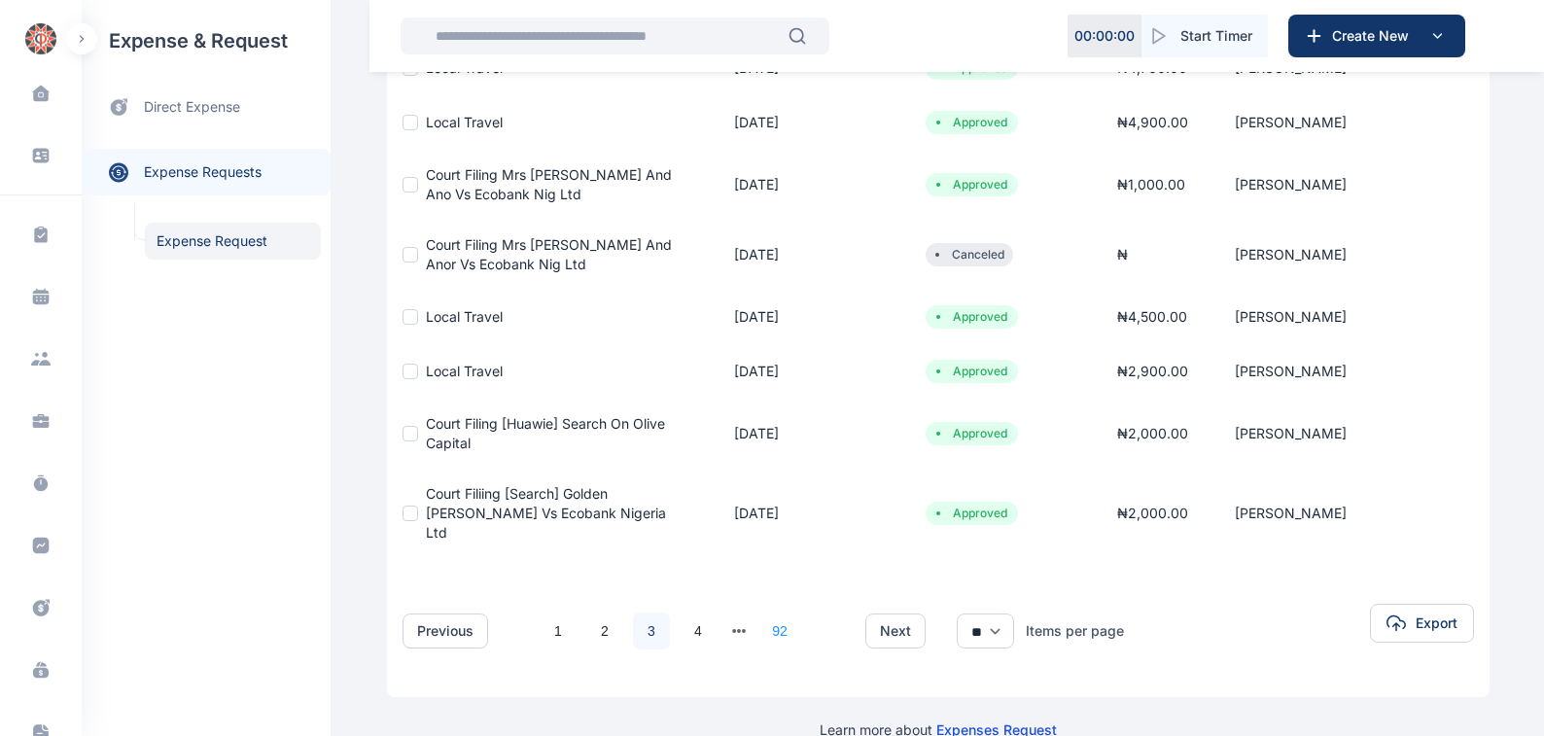
scroll to position [442, 0]
click at [686, 613] on link "4" at bounding box center [698, 631] width 37 height 37
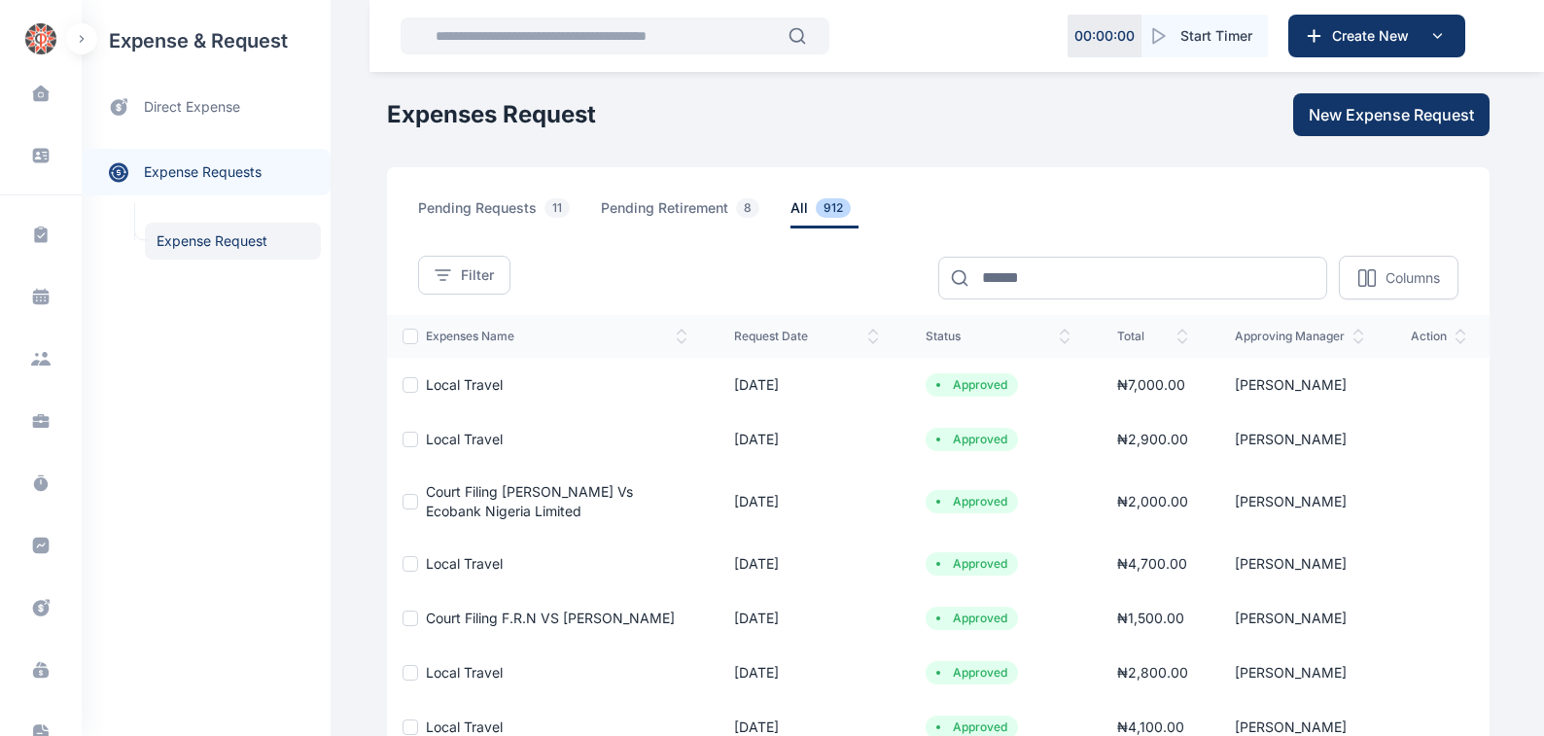
click at [533, 492] on span "Court Filing [PERSON_NAME] Vs Ecobank Nigeria Limited" at bounding box center [529, 501] width 207 height 36
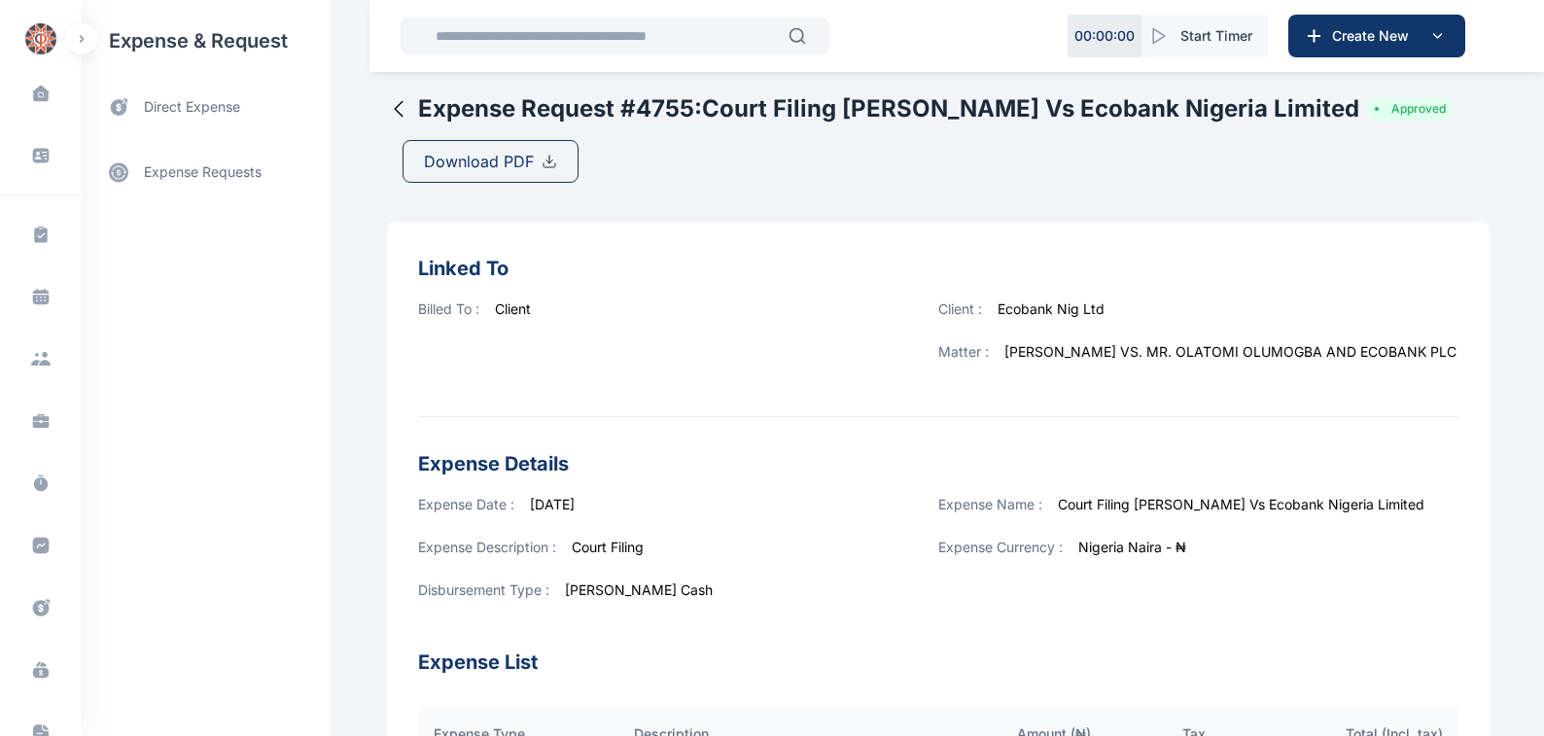
drag, startPoint x: 450, startPoint y: 160, endPoint x: 986, endPoint y: 351, distance: 568.8
click at [451, 160] on span "Download PDF" at bounding box center [479, 161] width 110 height 23
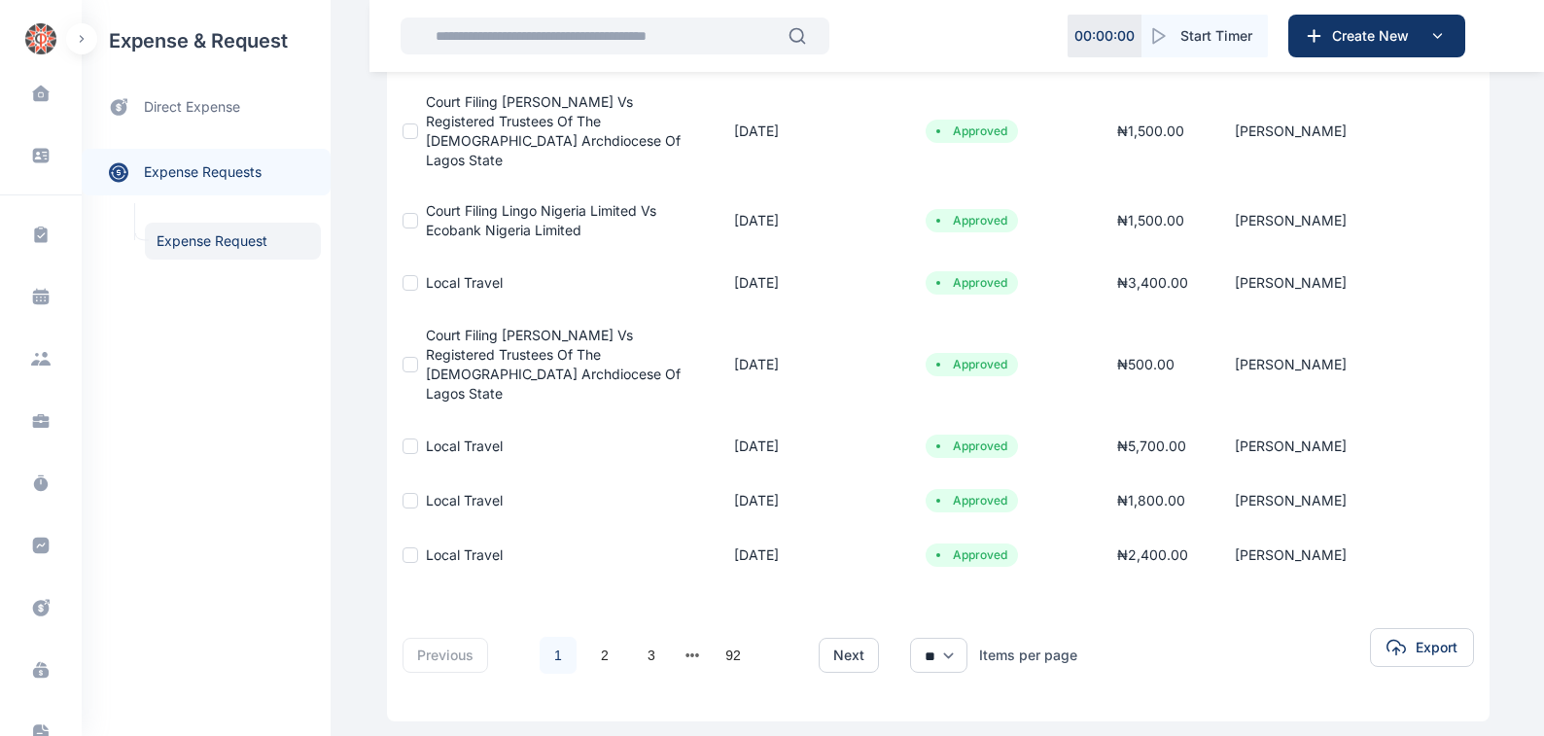
scroll to position [480, 0]
click at [686, 641] on button "next page" at bounding box center [693, 654] width 15 height 27
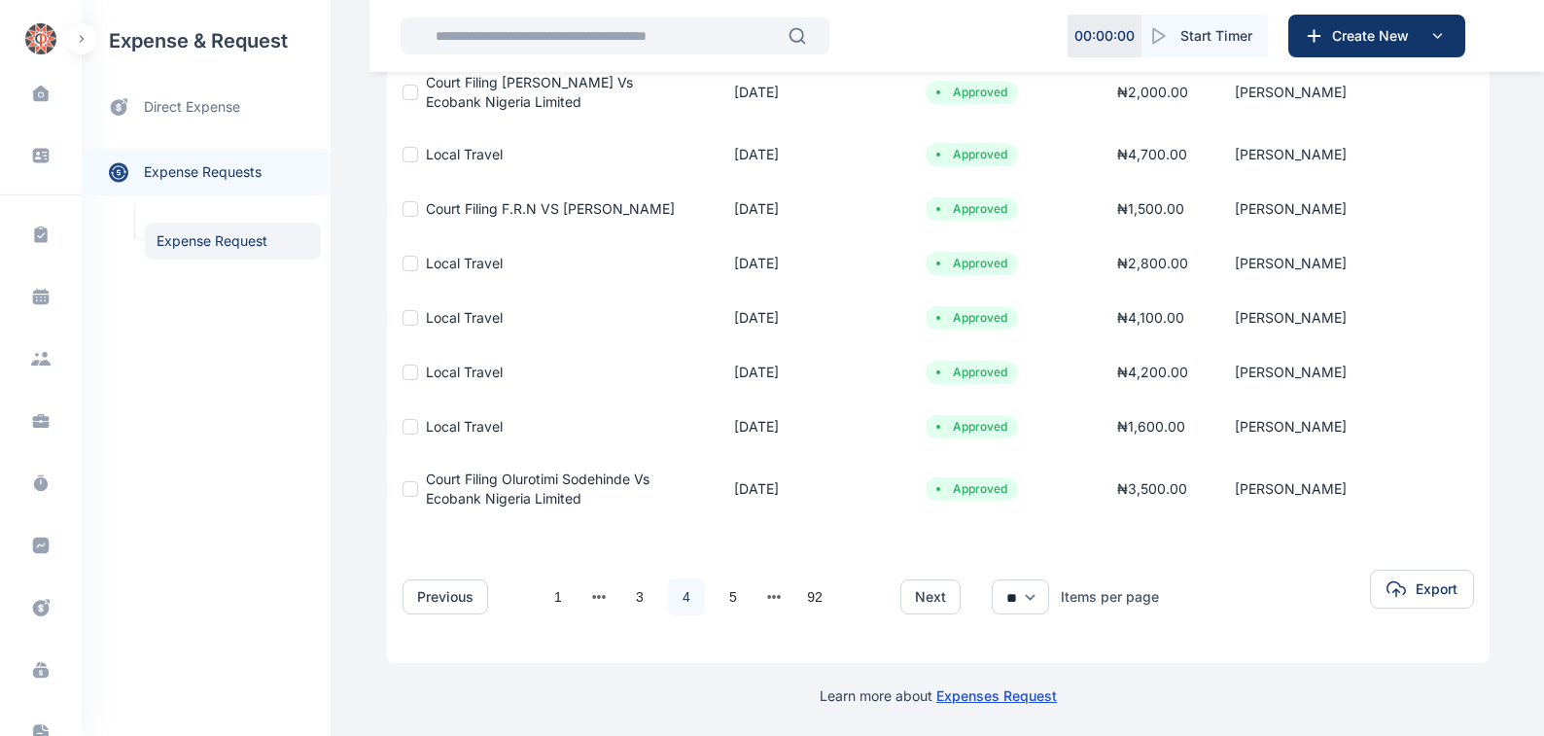
scroll to position [410, 0]
click at [673, 595] on link "4" at bounding box center [686, 596] width 37 height 37
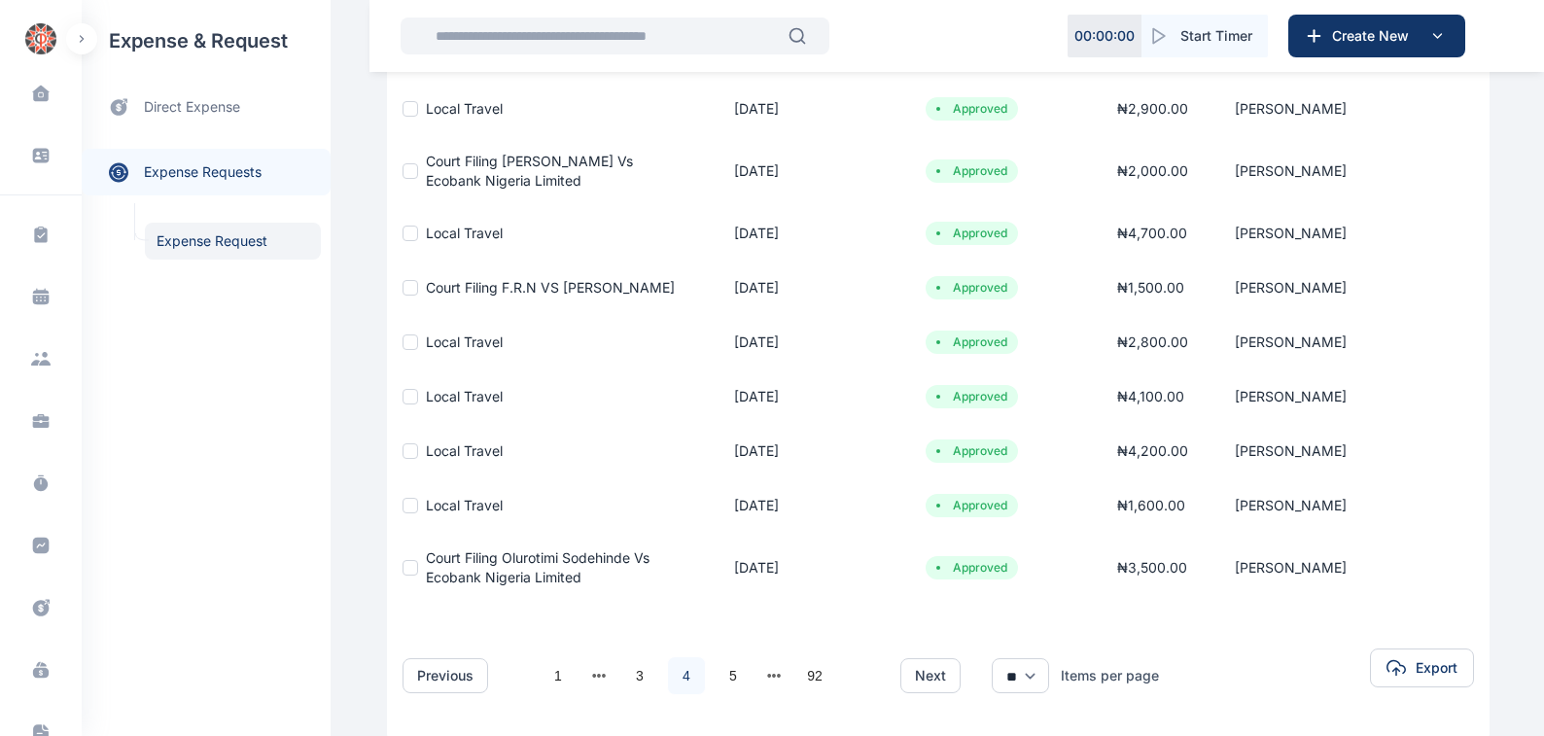
scroll to position [331, 0]
click at [722, 674] on link "5" at bounding box center [733, 675] width 37 height 37
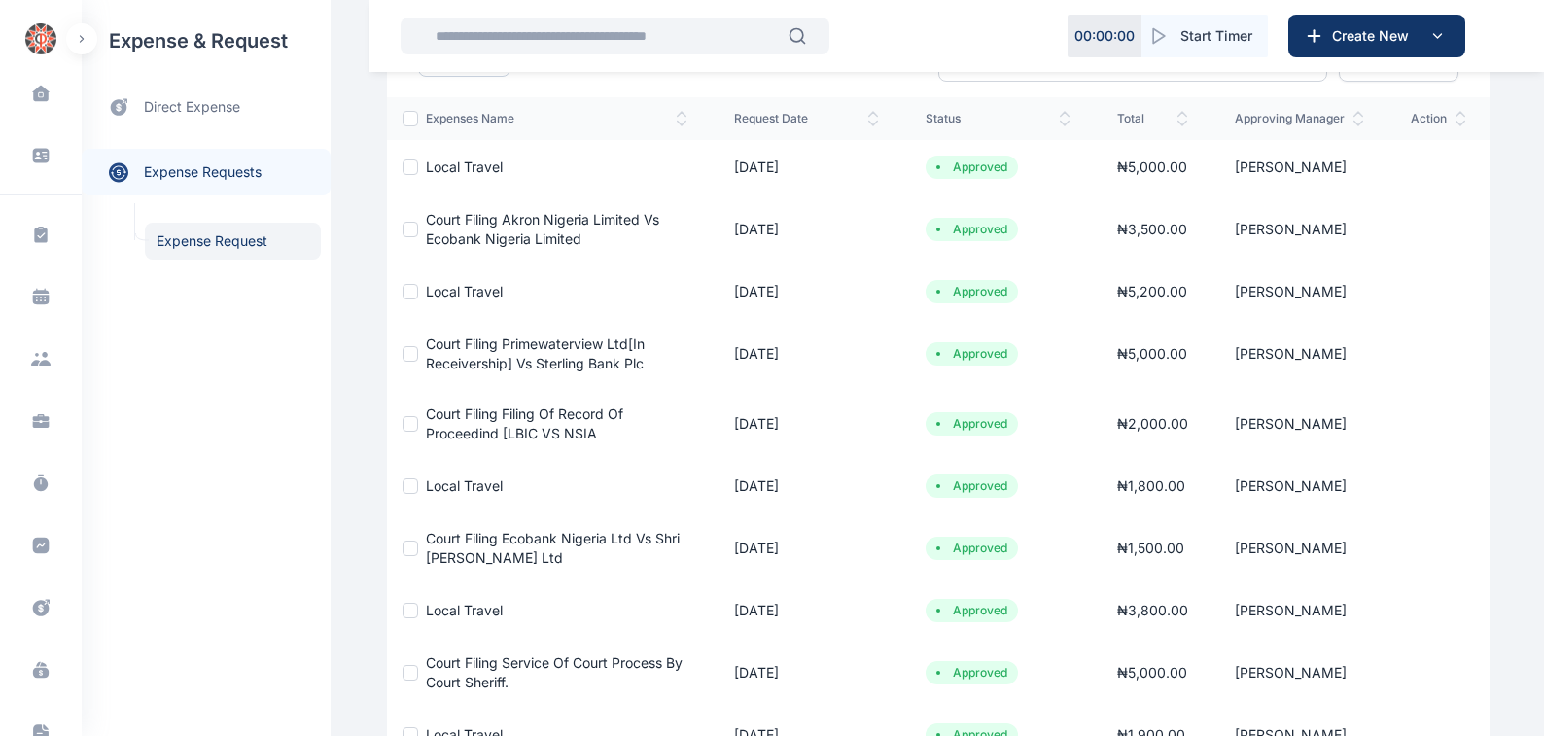
scroll to position [221, 0]
click at [492, 535] on span "Court Filing Ecobank Nigeria Ltd Vs Shri [PERSON_NAME] Ltd" at bounding box center [553, 545] width 254 height 36
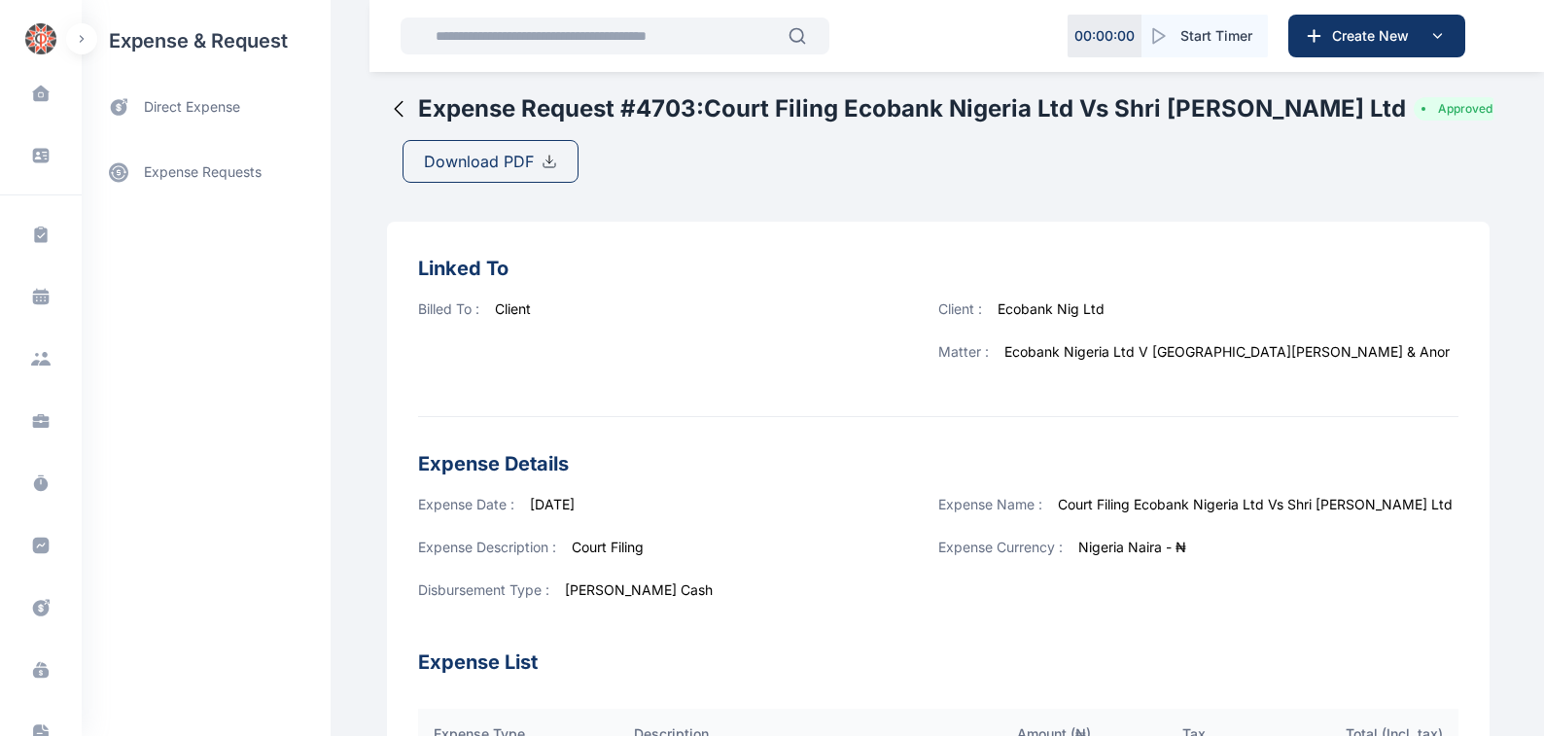
click at [432, 161] on span "Download PDF" at bounding box center [479, 161] width 110 height 23
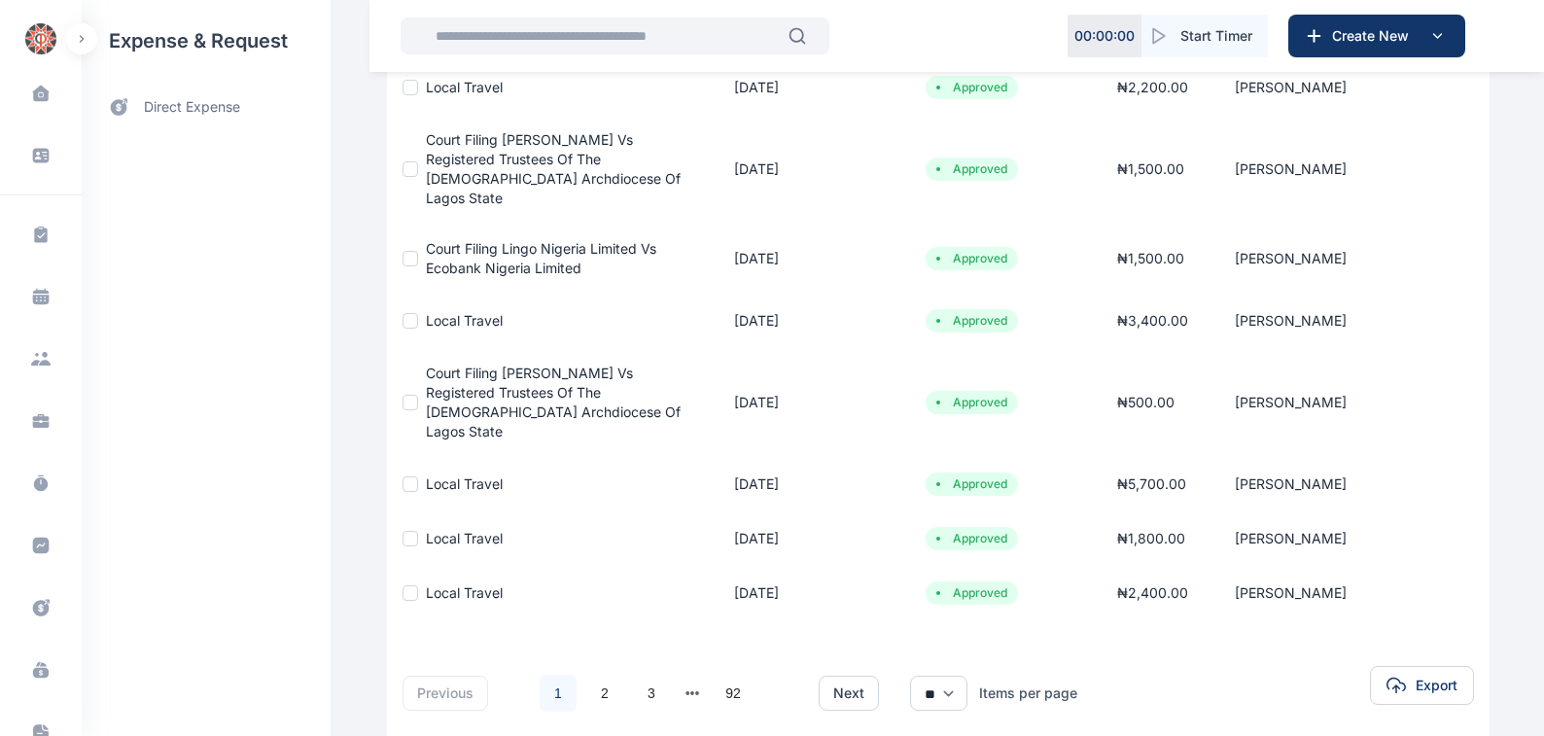
scroll to position [442, 0]
click at [686, 680] on button "next page" at bounding box center [693, 693] width 15 height 27
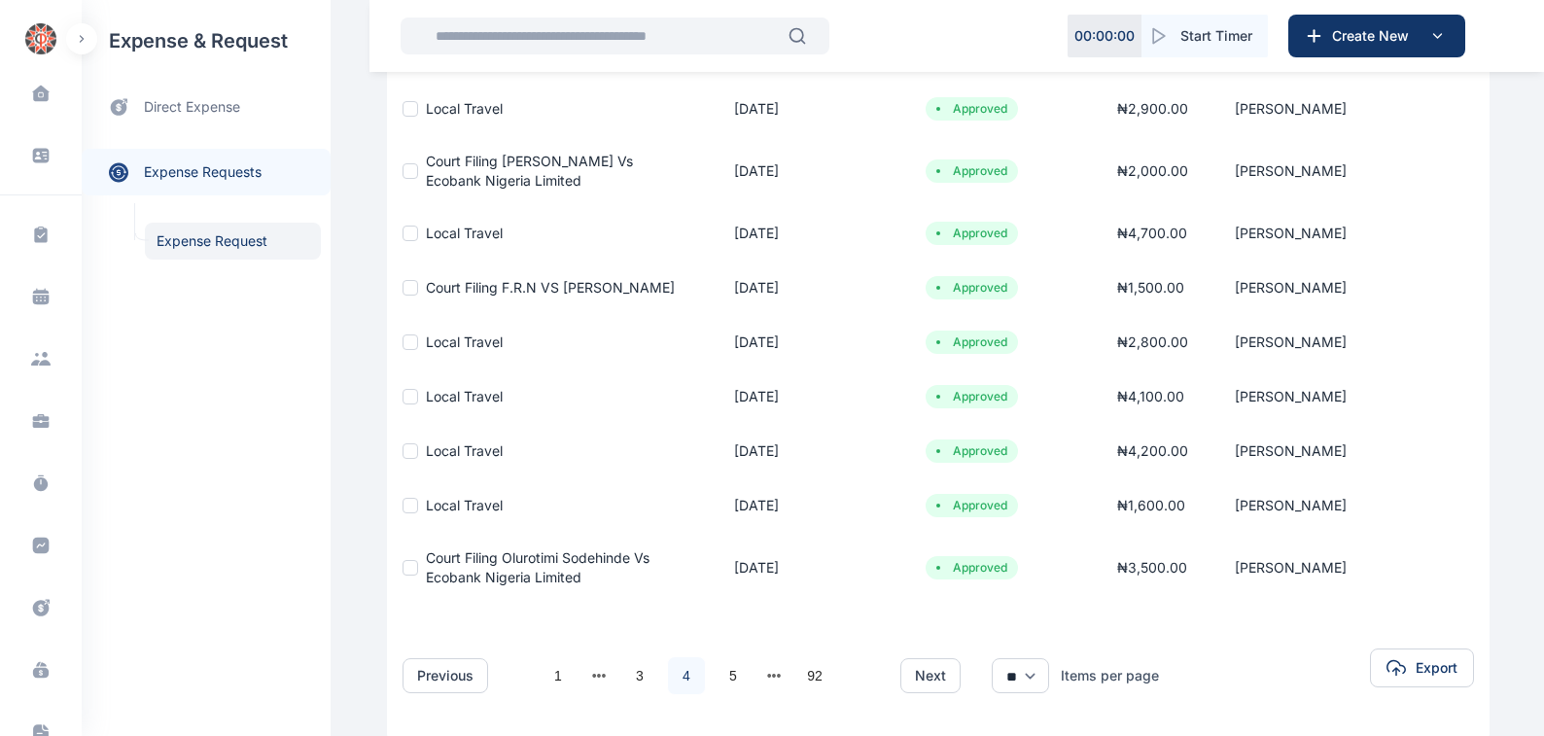
scroll to position [331, 0]
click at [721, 675] on link "5" at bounding box center [733, 675] width 37 height 37
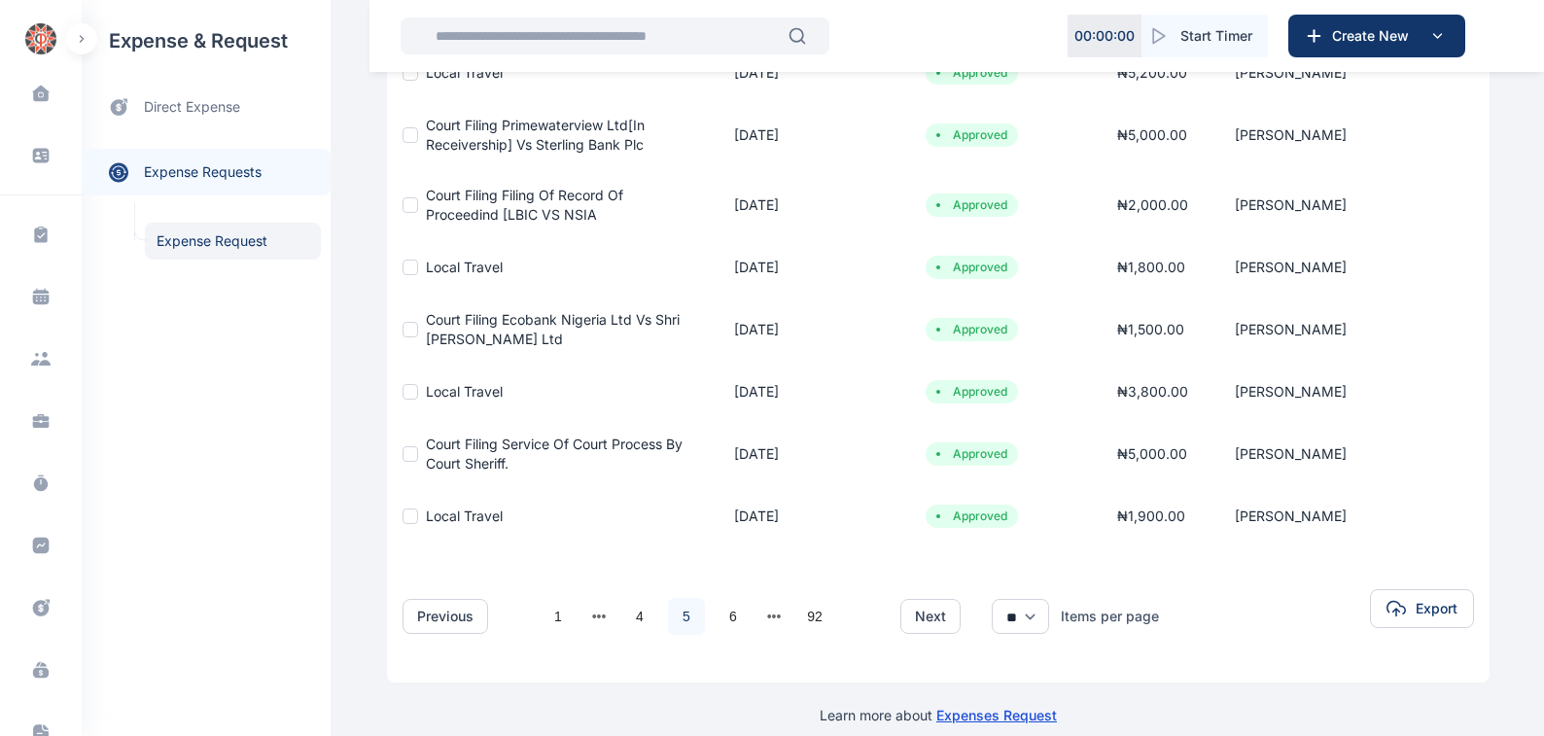
scroll to position [442, 0]
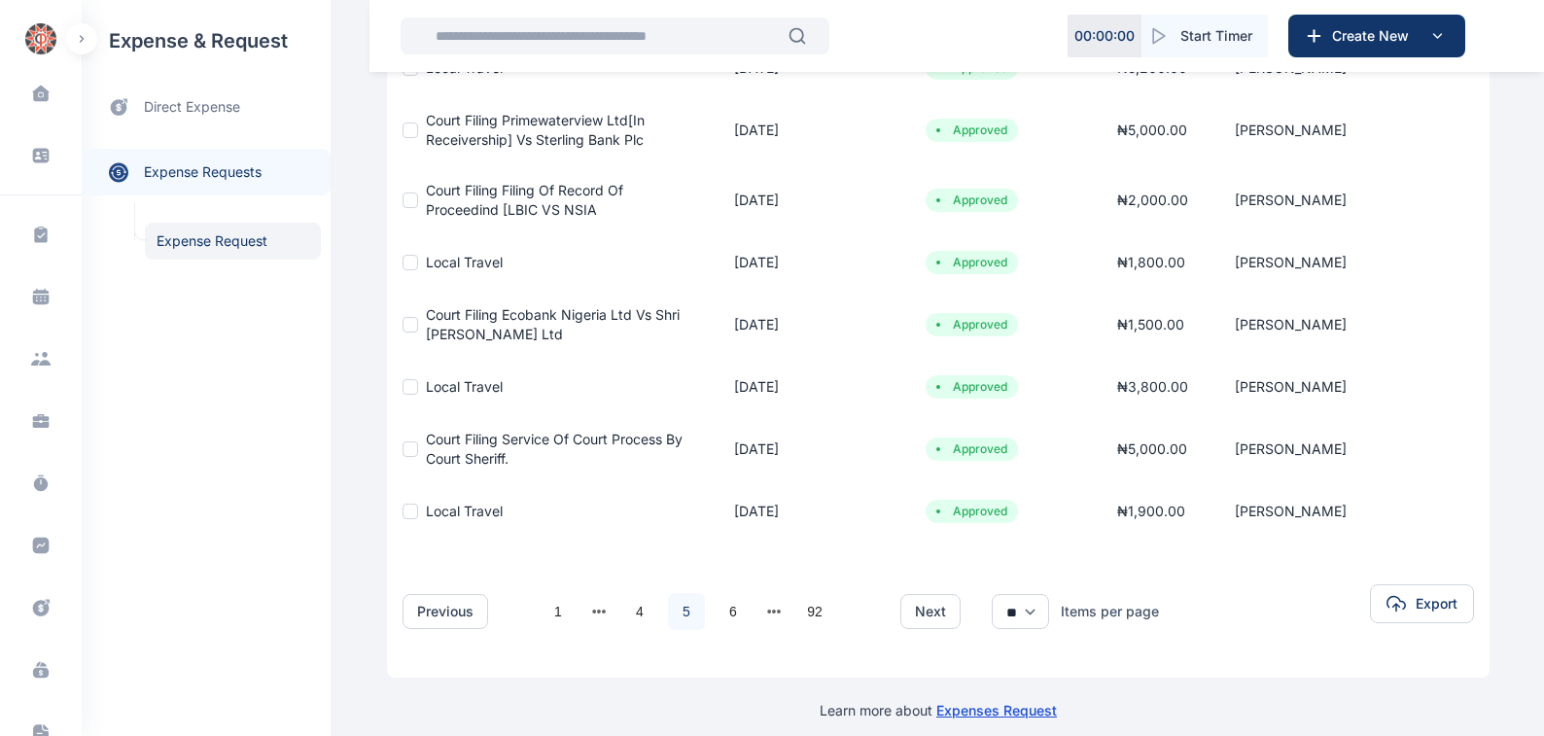
click at [438, 438] on span "Court Filing Service Of Court Process By Court Sheriff." at bounding box center [554, 449] width 257 height 36
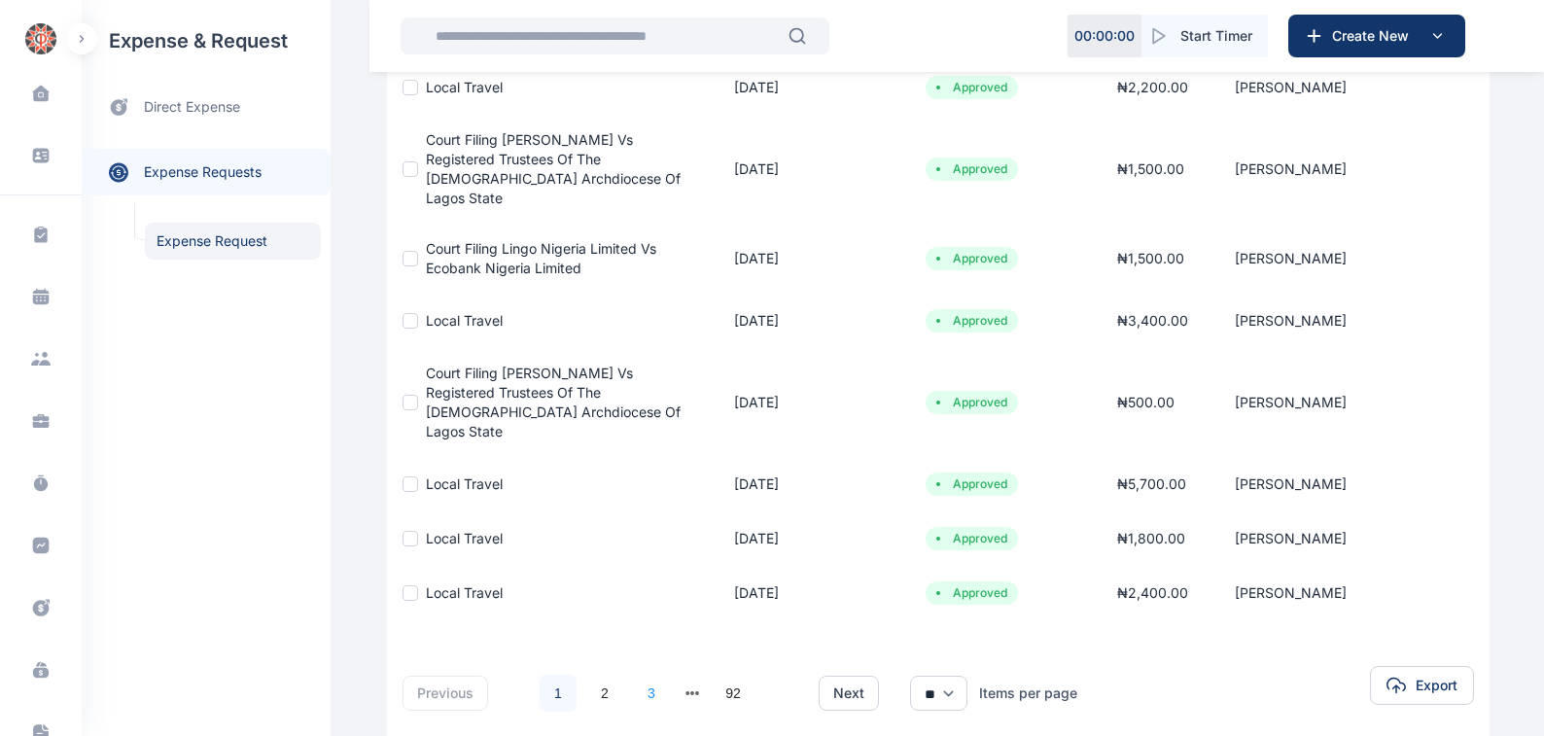
scroll to position [442, 0]
click at [686, 680] on button "next page" at bounding box center [693, 693] width 15 height 27
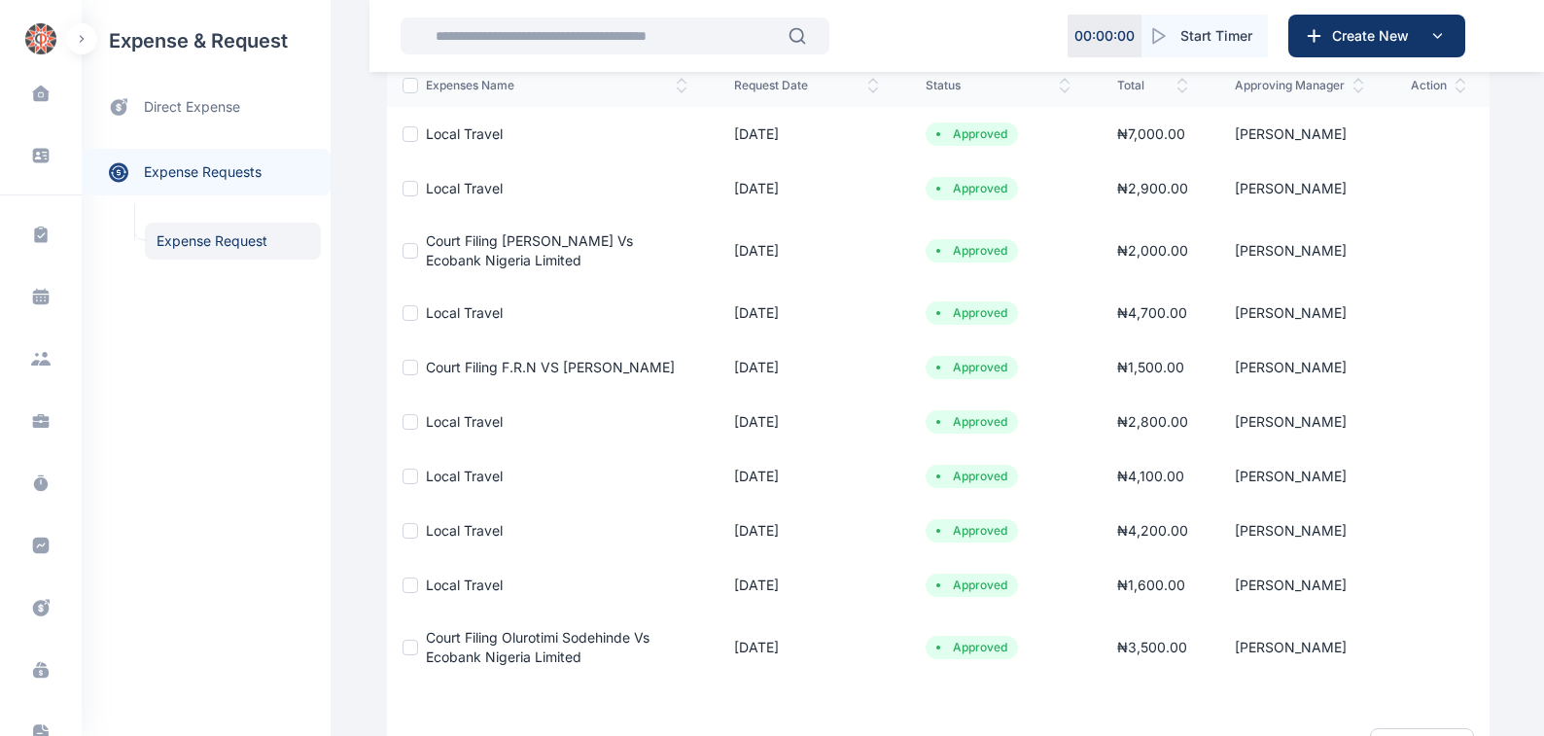
scroll to position [410, 0]
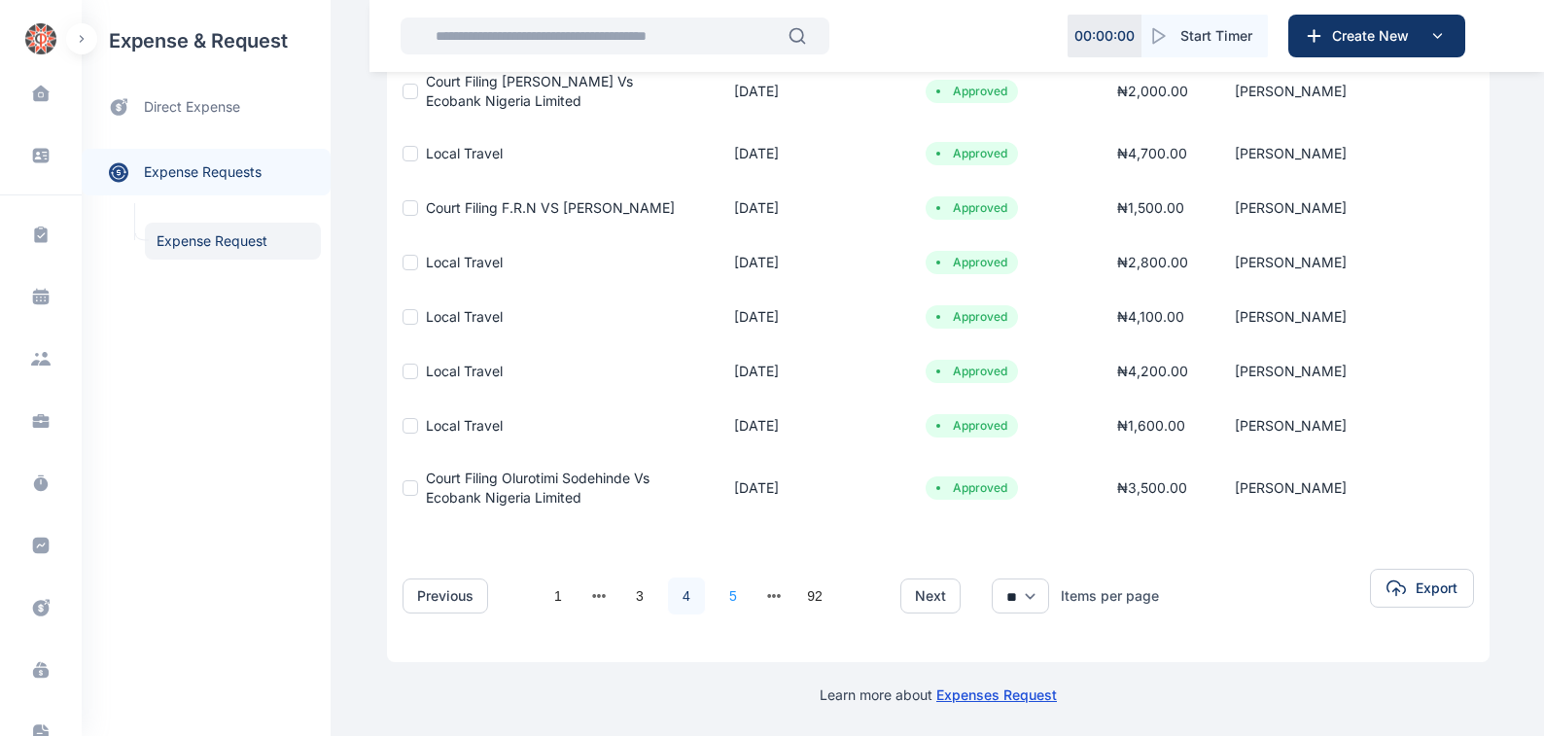
click at [721, 595] on link "5" at bounding box center [733, 596] width 37 height 37
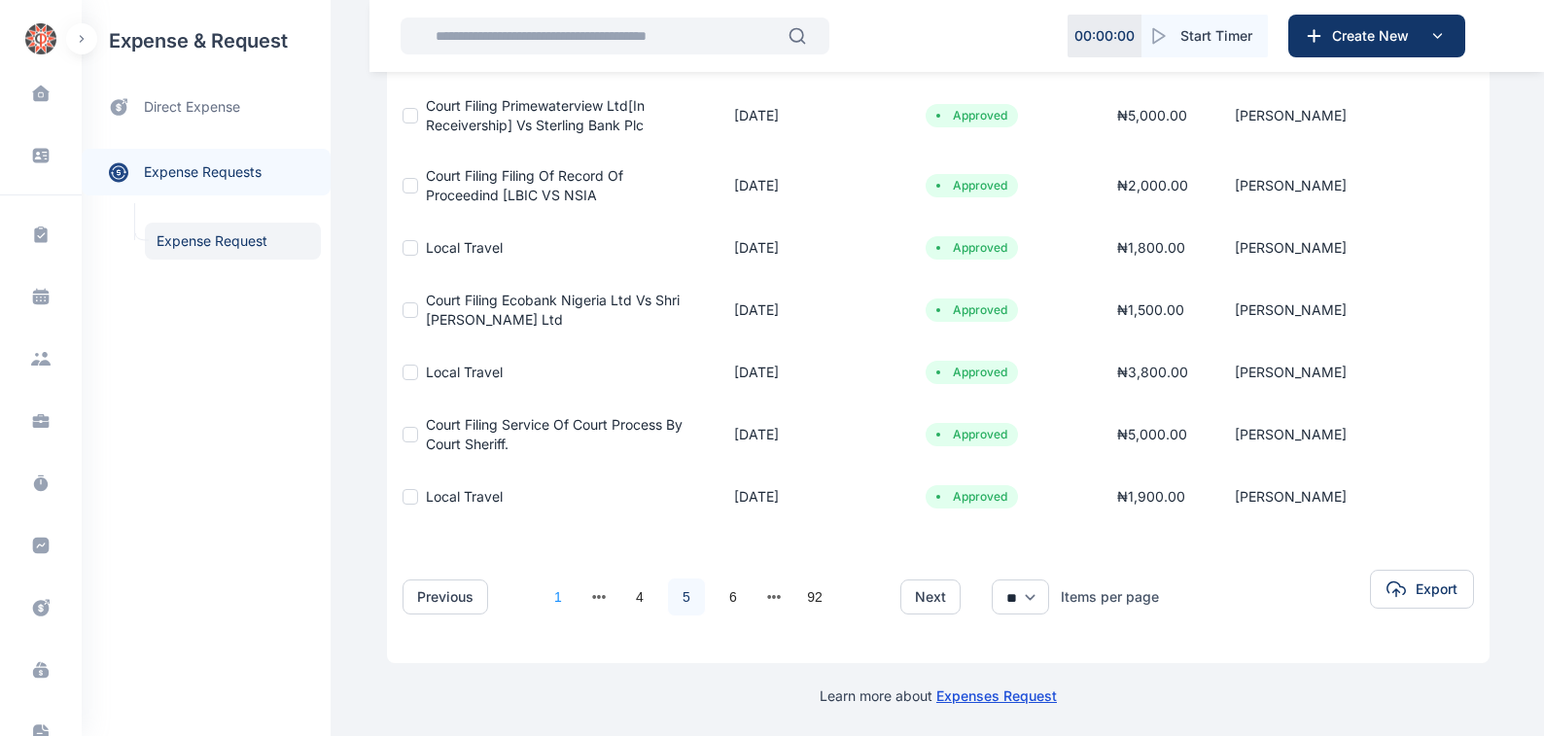
scroll to position [457, 0]
click at [719, 594] on link "6" at bounding box center [733, 596] width 37 height 37
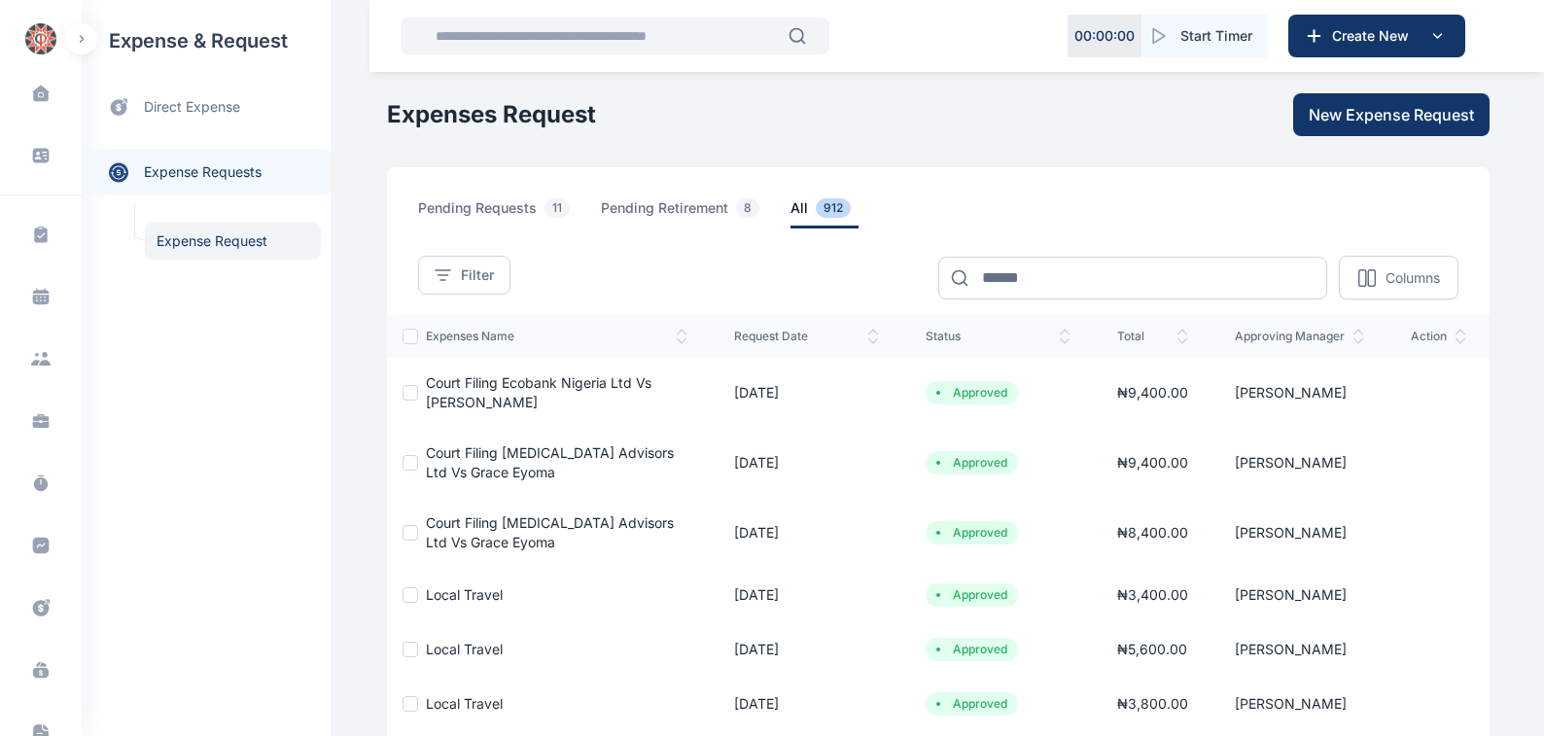
scroll to position [0, 0]
click at [512, 383] on span "Court Filing Ecobank Nigeria Ltd Vs [PERSON_NAME]" at bounding box center [539, 392] width 226 height 36
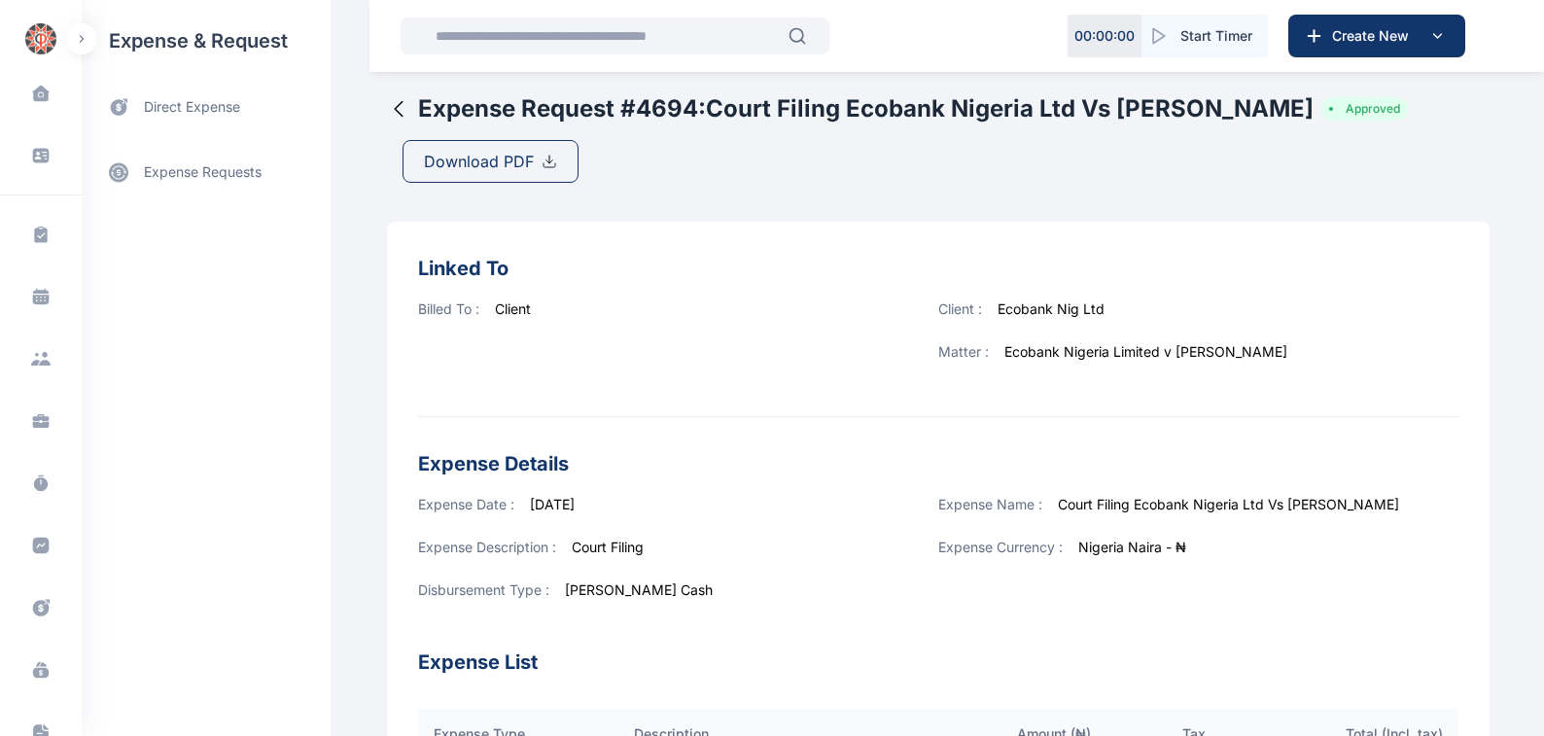
click at [479, 157] on span "Download PDF" at bounding box center [479, 161] width 110 height 23
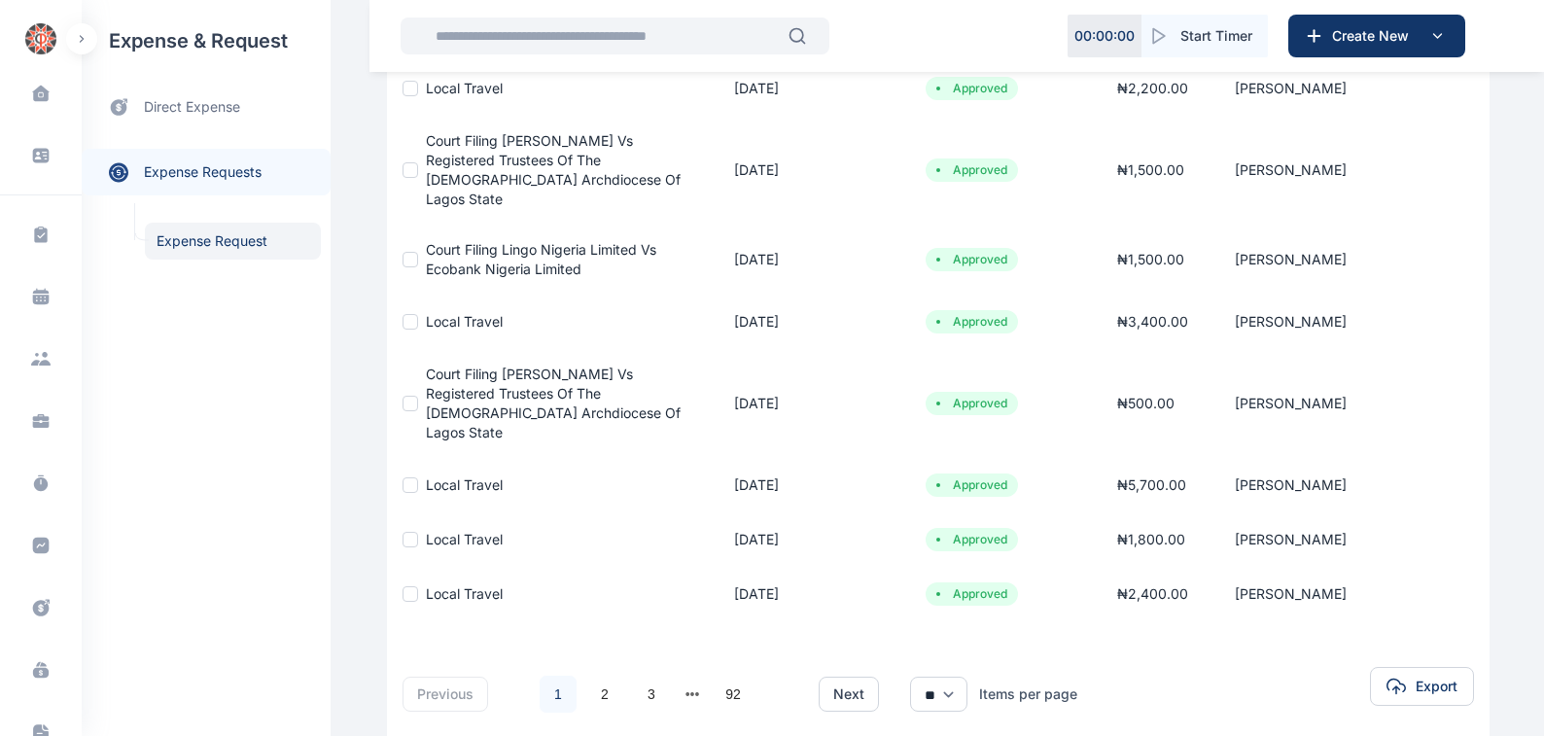
scroll to position [442, 0]
click at [687, 680] on button "next page" at bounding box center [693, 693] width 15 height 27
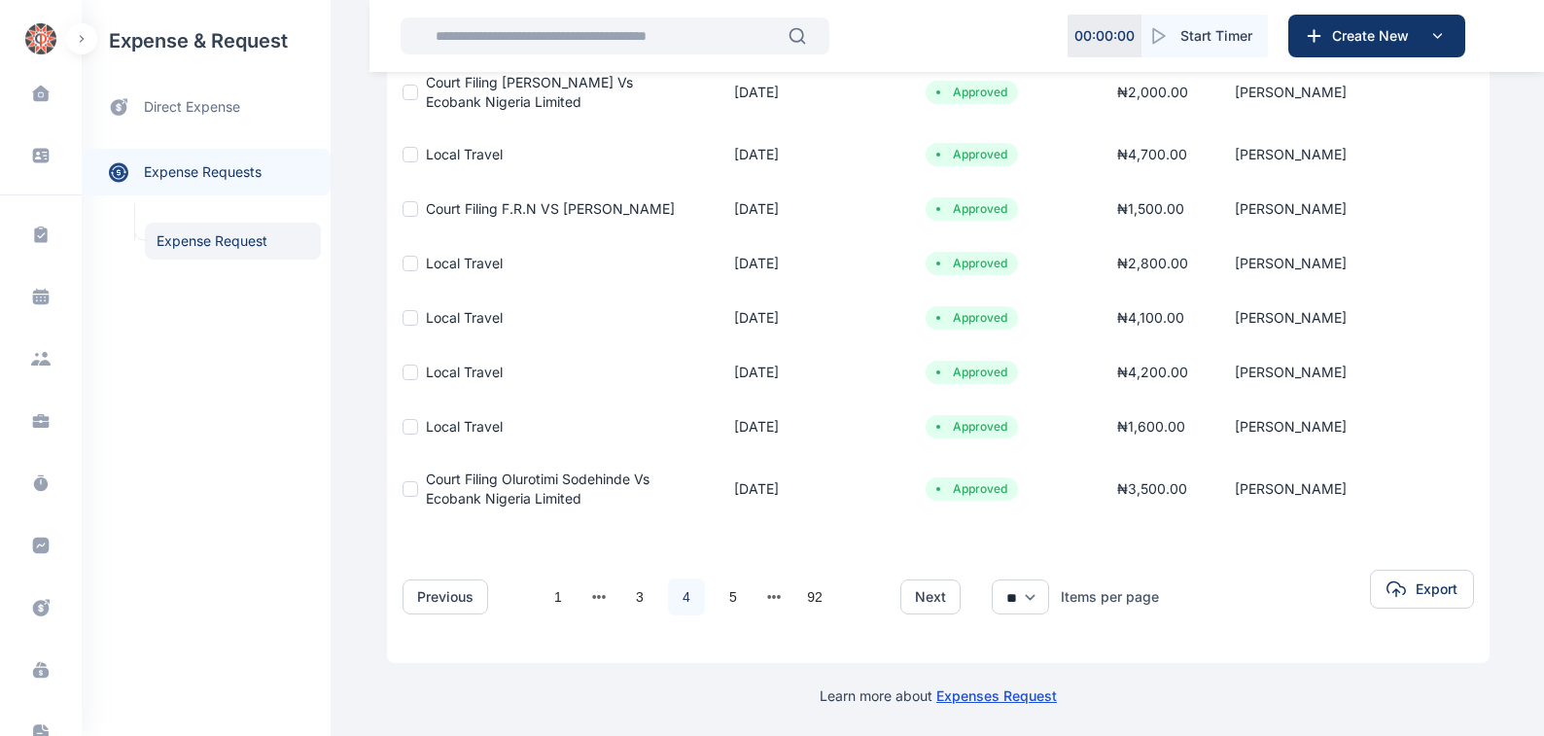
scroll to position [410, 0]
click at [767, 595] on button "next page" at bounding box center [774, 596] width 15 height 27
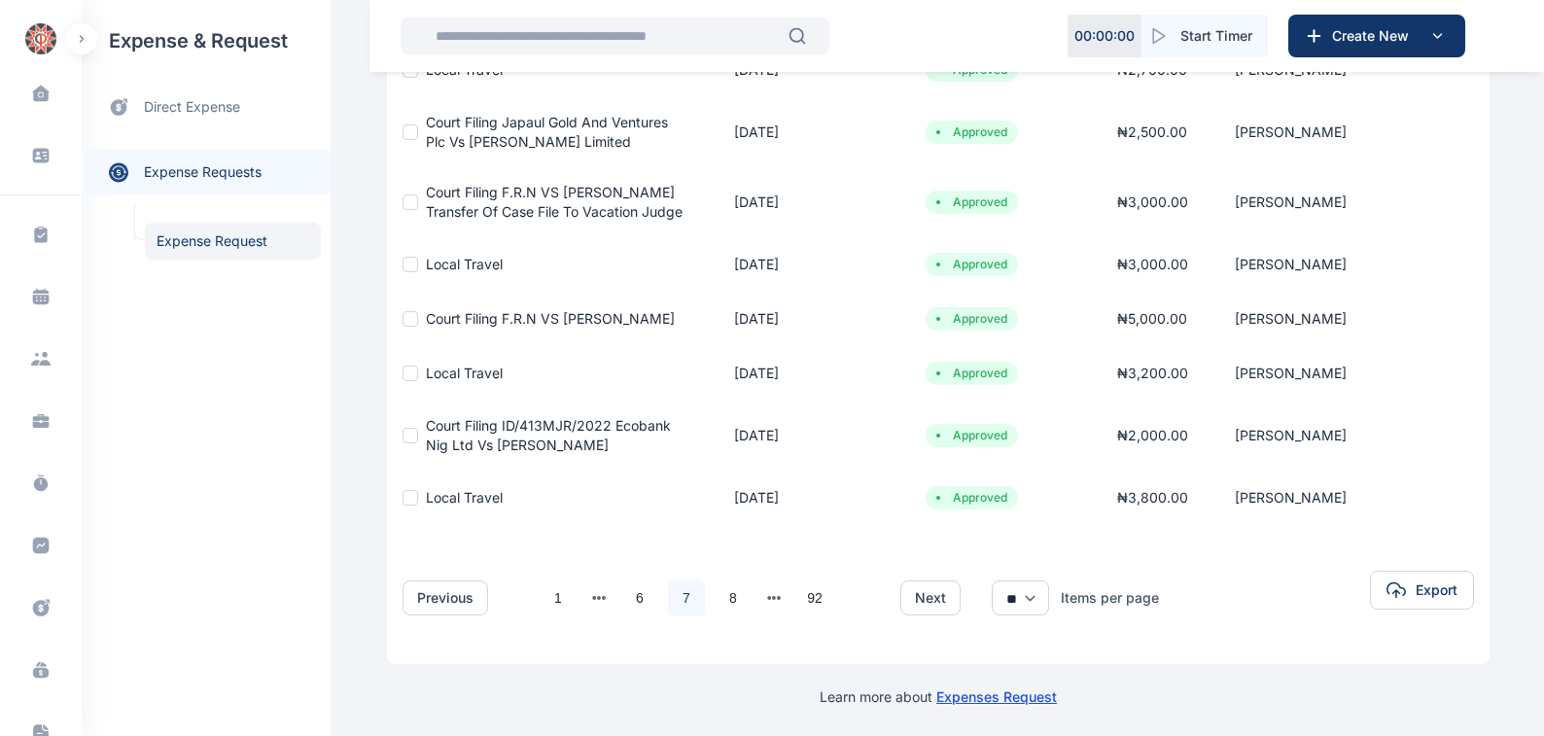
scroll to position [442, 0]
click at [628, 594] on link "6" at bounding box center [639, 596] width 37 height 37
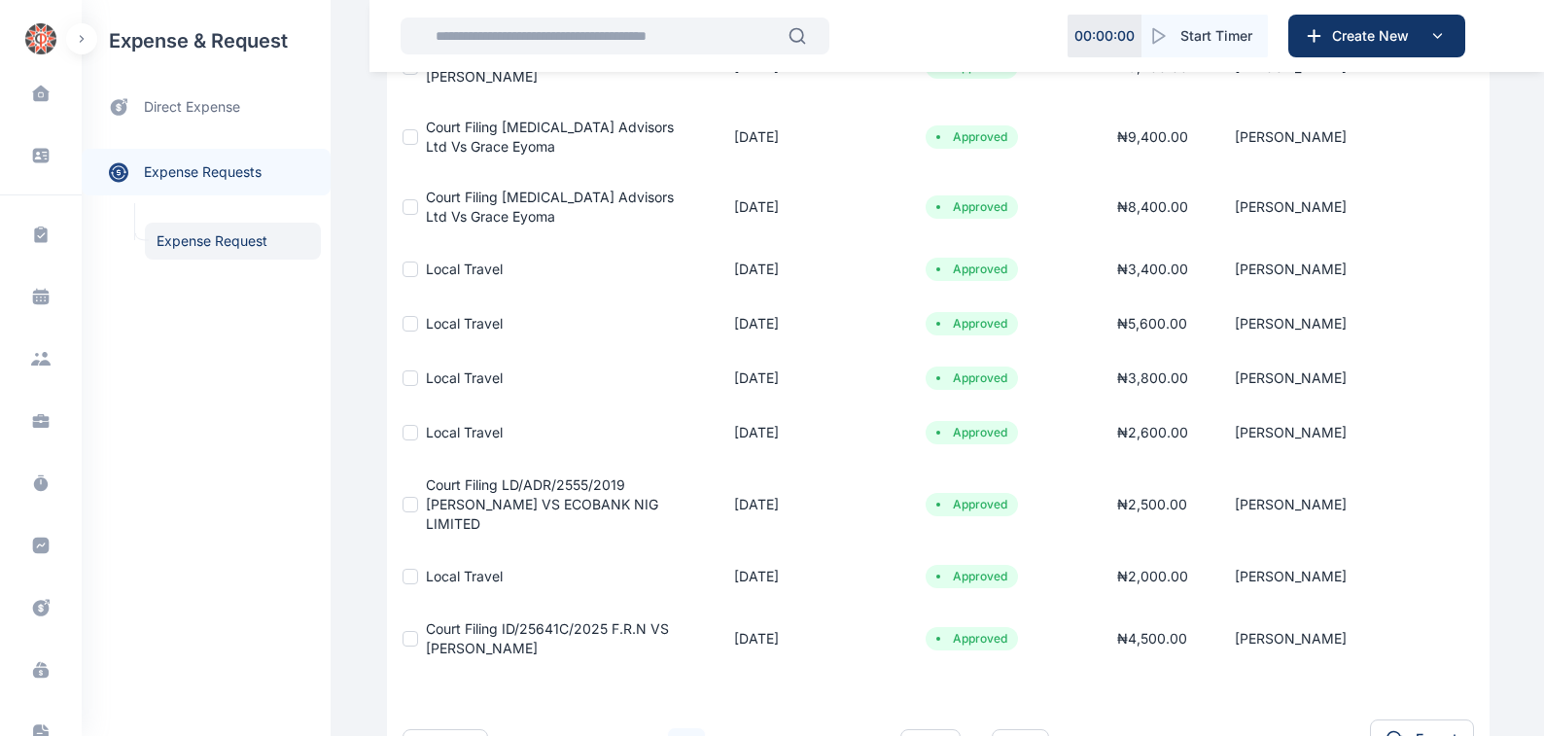
scroll to position [331, 0]
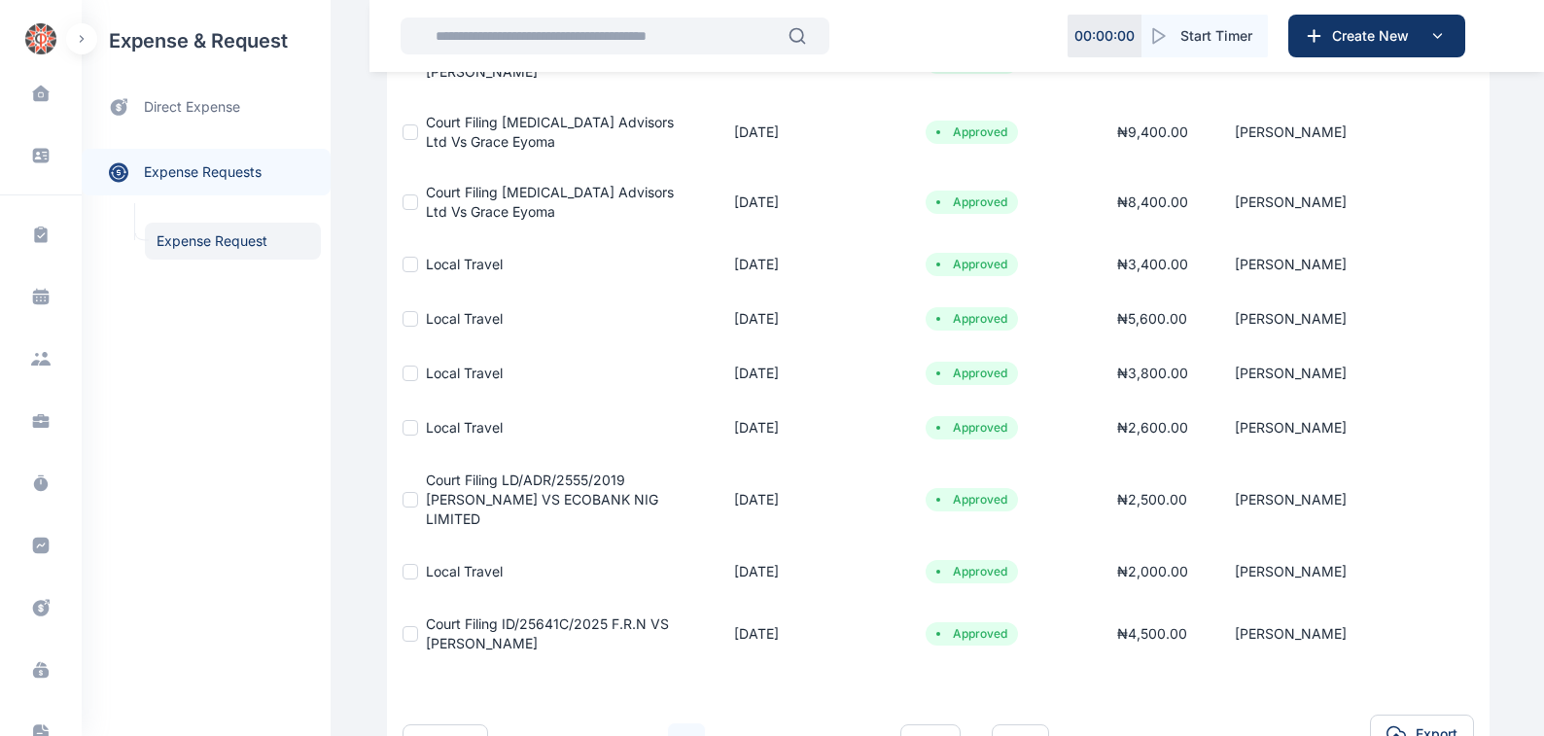
click at [516, 476] on span "Court Filing LD/ADR/2555/2019 [PERSON_NAME] VS ECOBANK NIG LIMITED" at bounding box center [542, 499] width 232 height 55
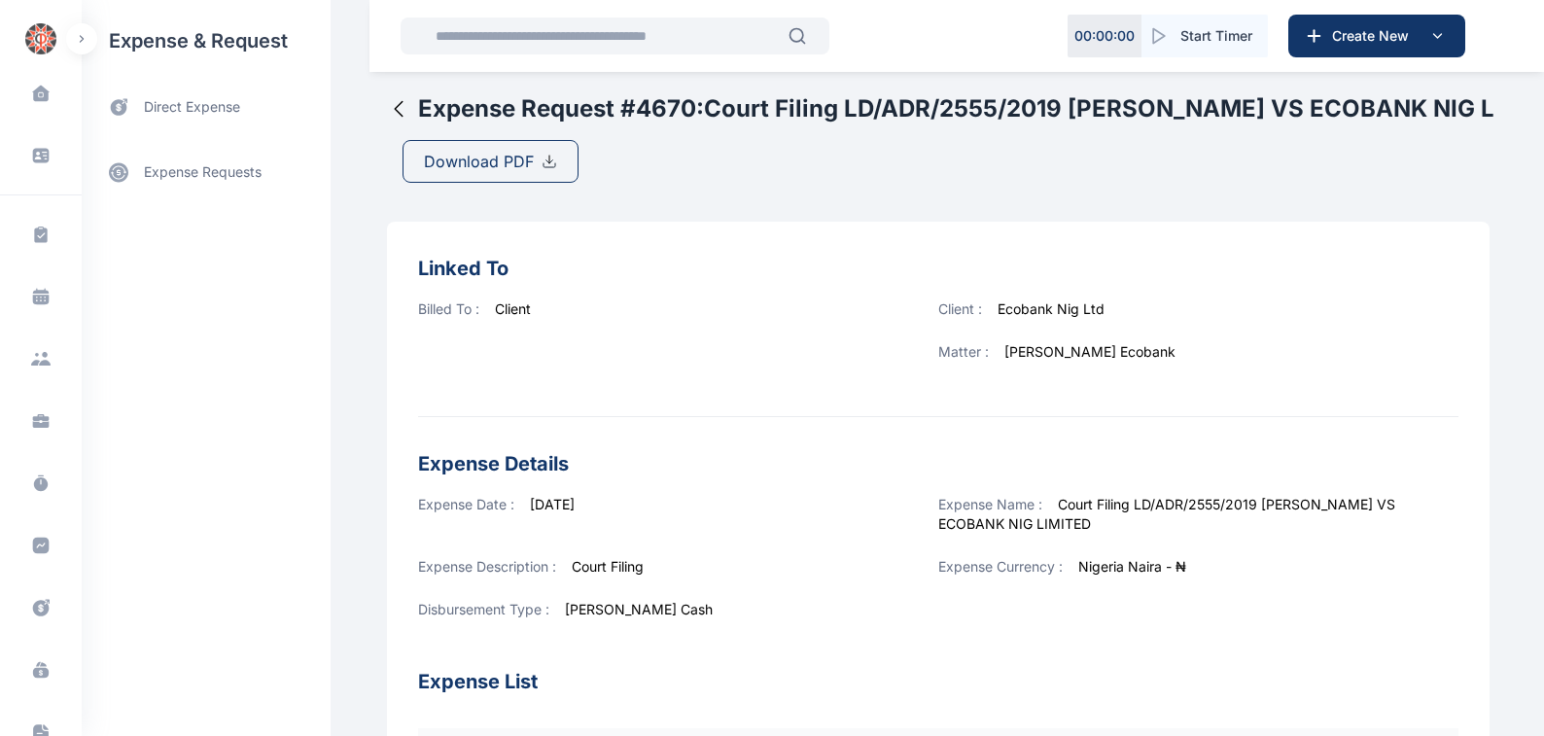
click at [461, 162] on span "Download PDF" at bounding box center [479, 161] width 110 height 23
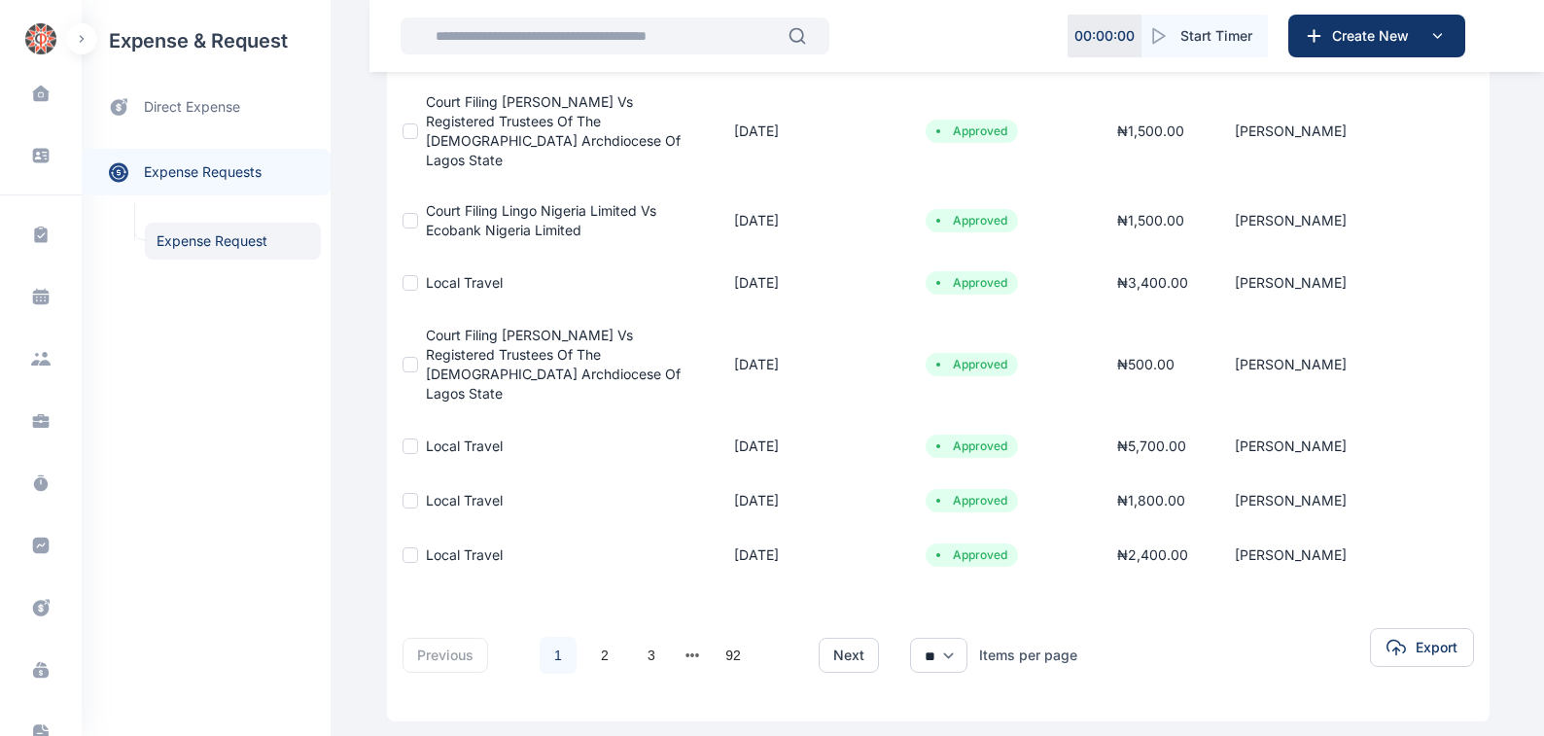
scroll to position [480, 0]
click at [686, 641] on button "next page" at bounding box center [693, 654] width 15 height 27
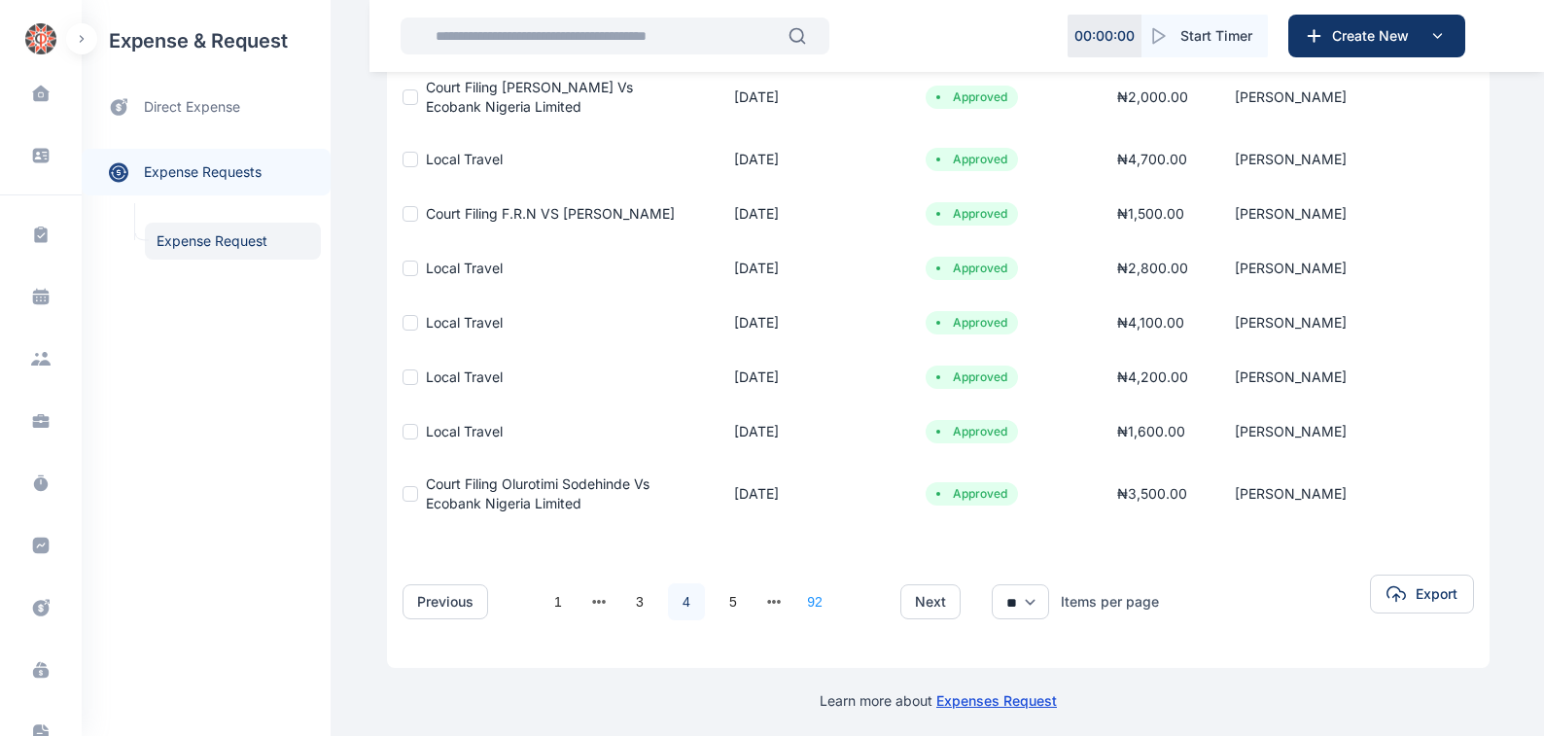
scroll to position [410, 0]
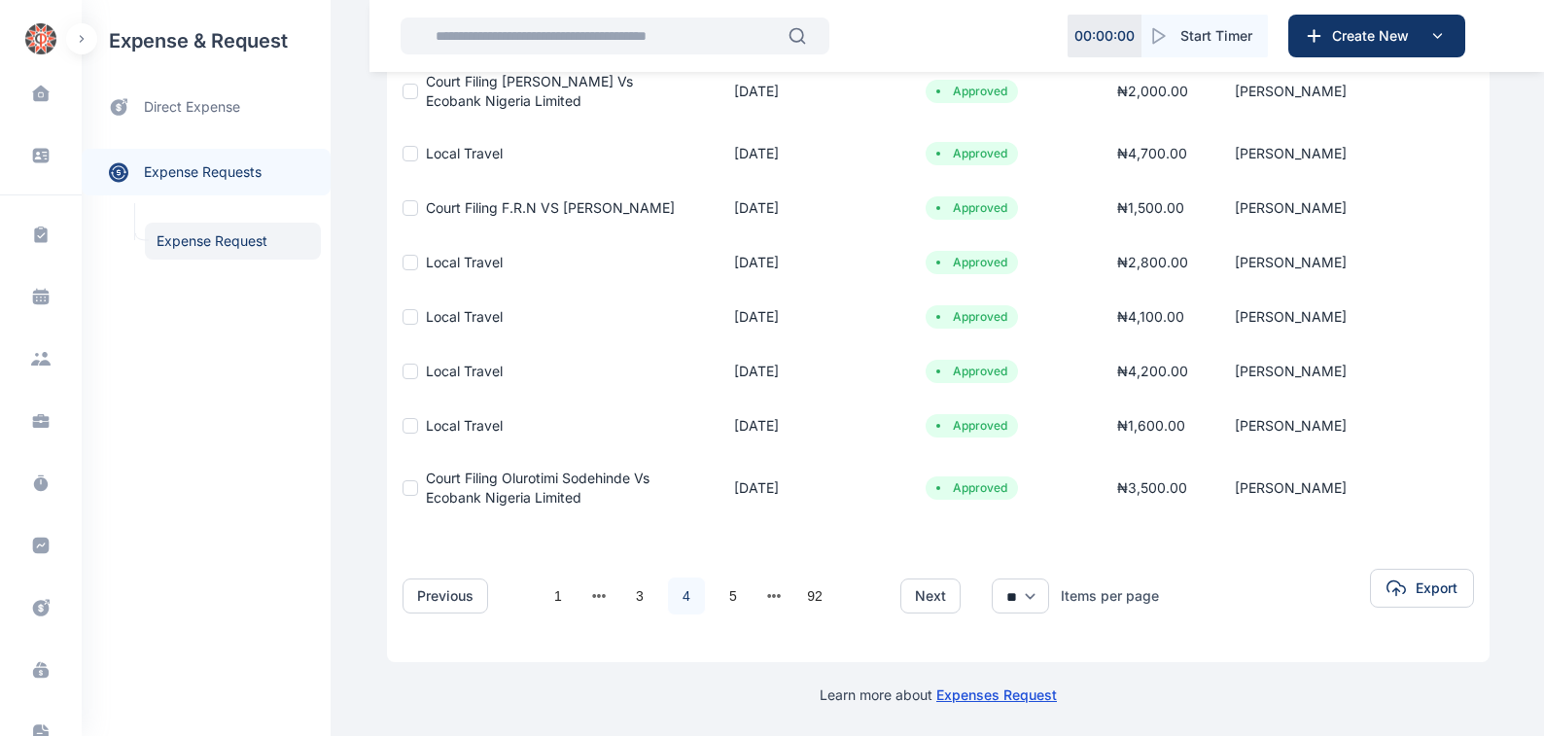
click at [767, 595] on button "next page" at bounding box center [774, 596] width 15 height 27
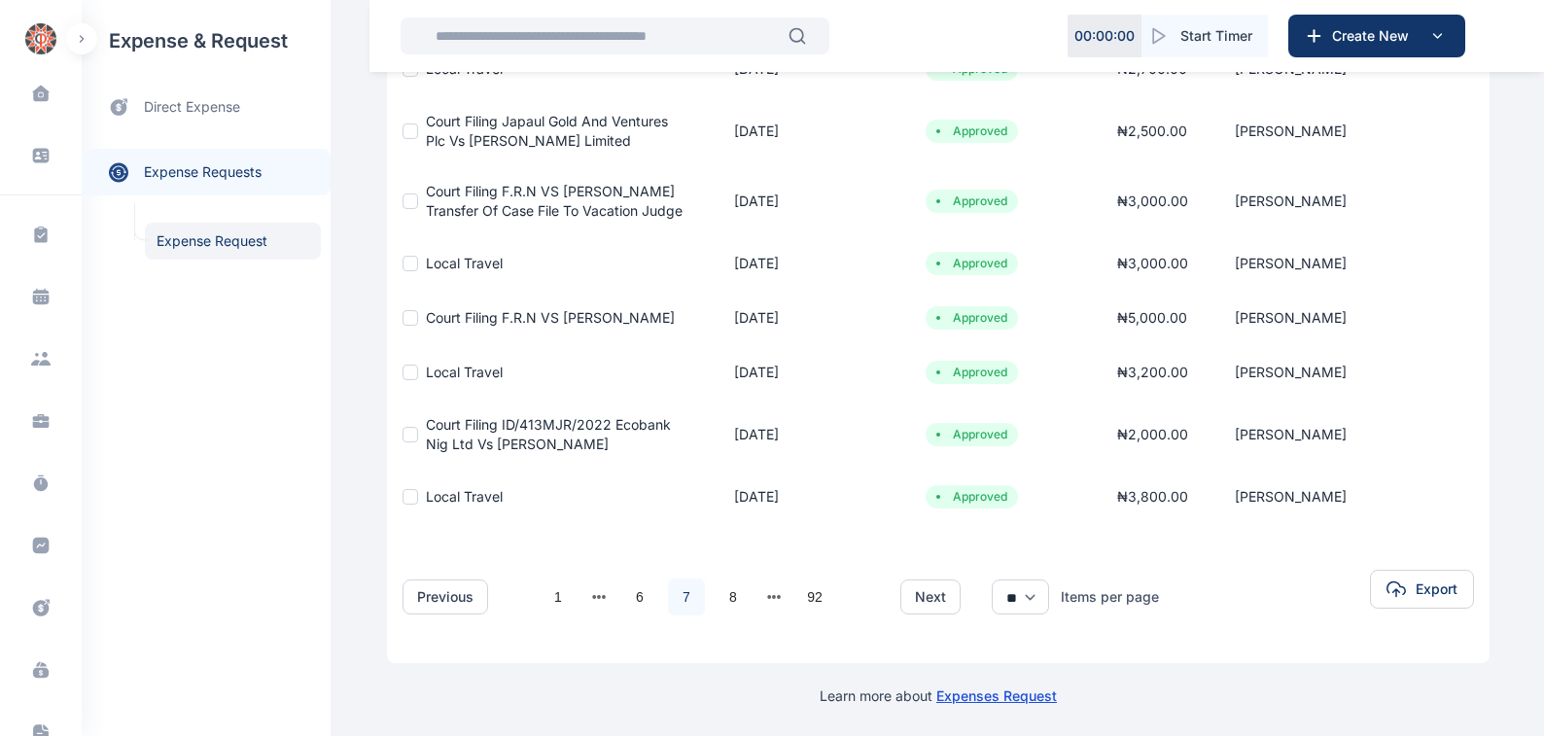
scroll to position [442, 0]
